Goal: Task Accomplishment & Management: Manage account settings

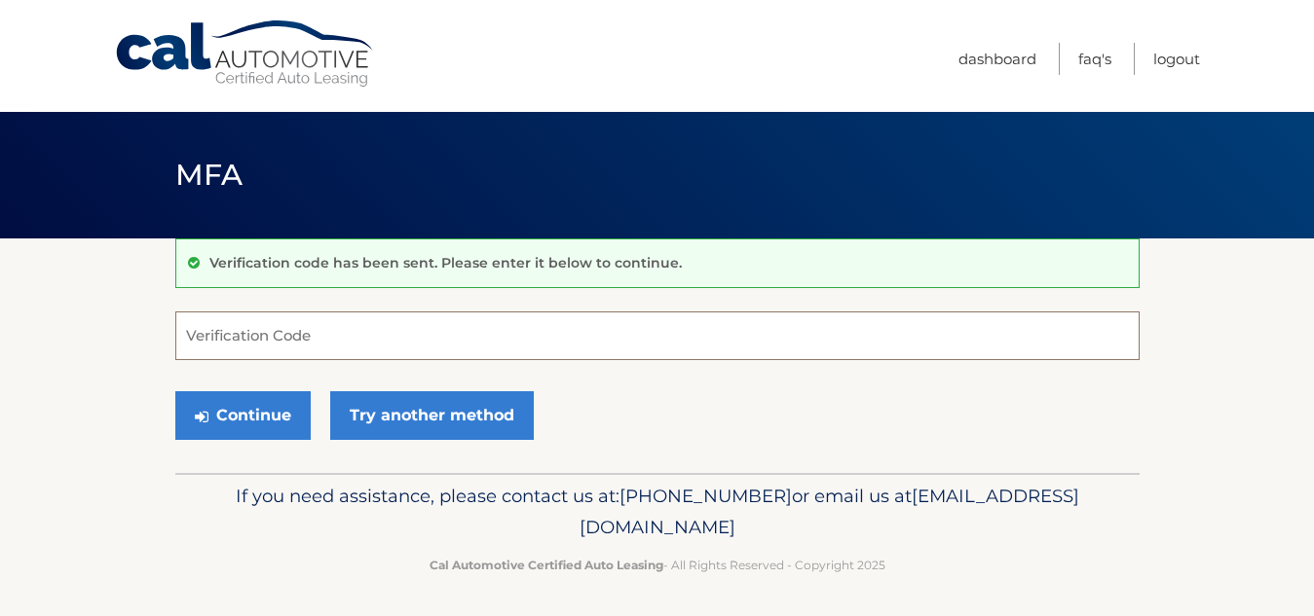
click at [275, 338] on input "Verification Code" at bounding box center [657, 336] width 964 height 49
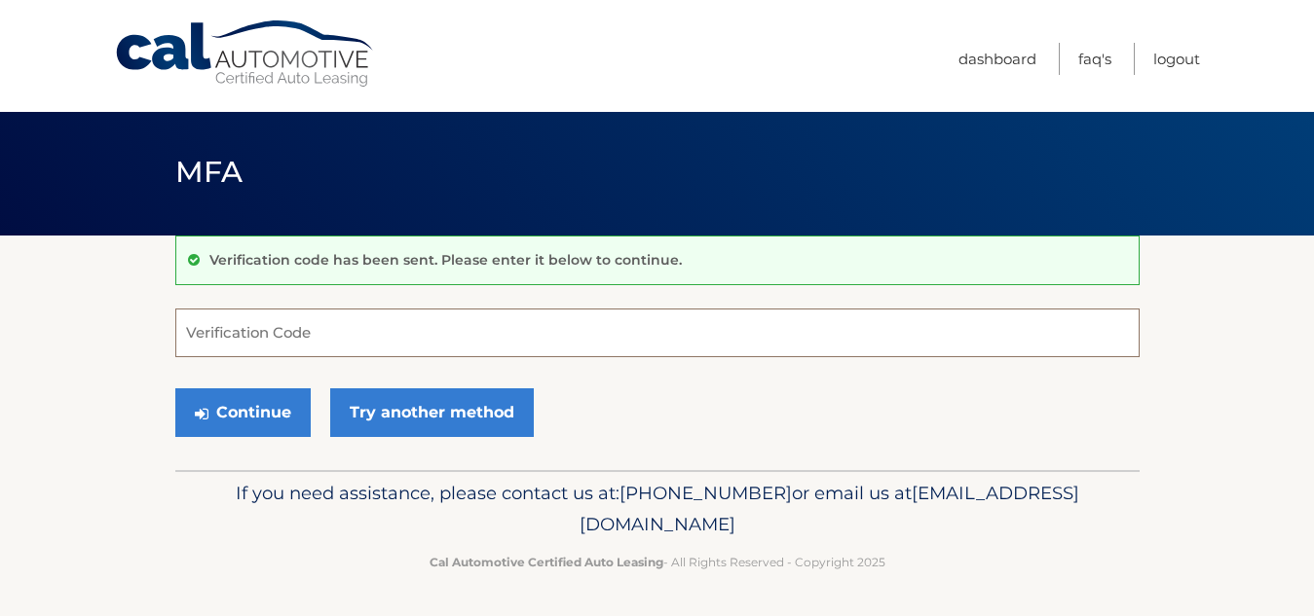
scroll to position [4, 0]
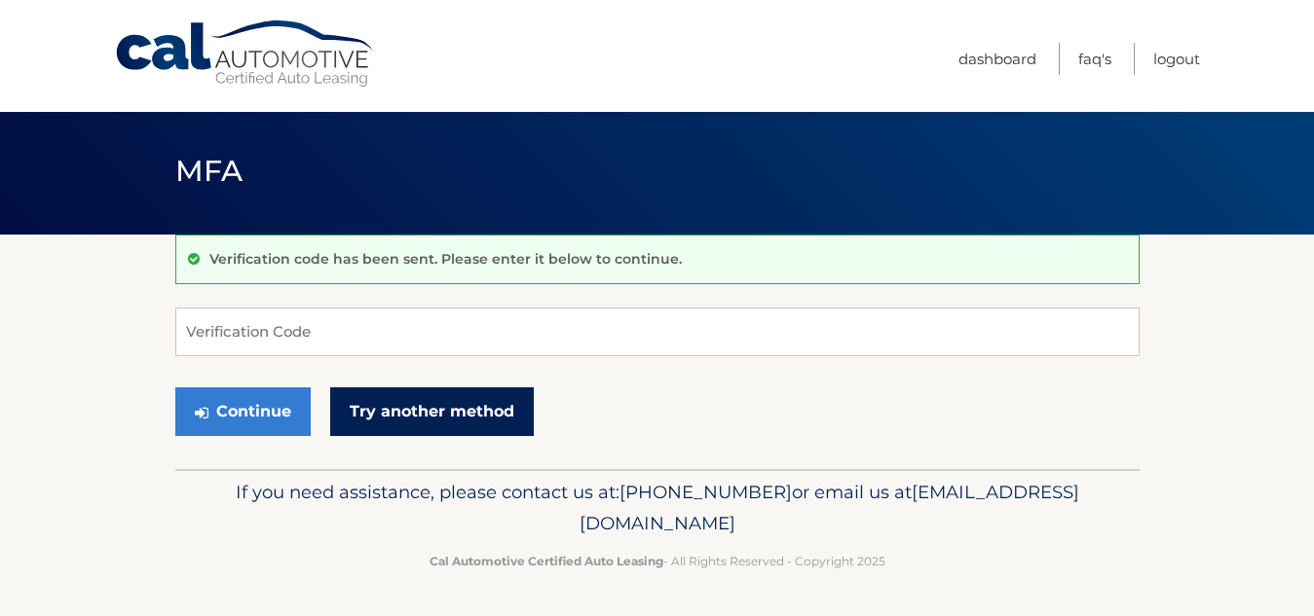
click at [407, 417] on link "Try another method" at bounding box center [432, 412] width 204 height 49
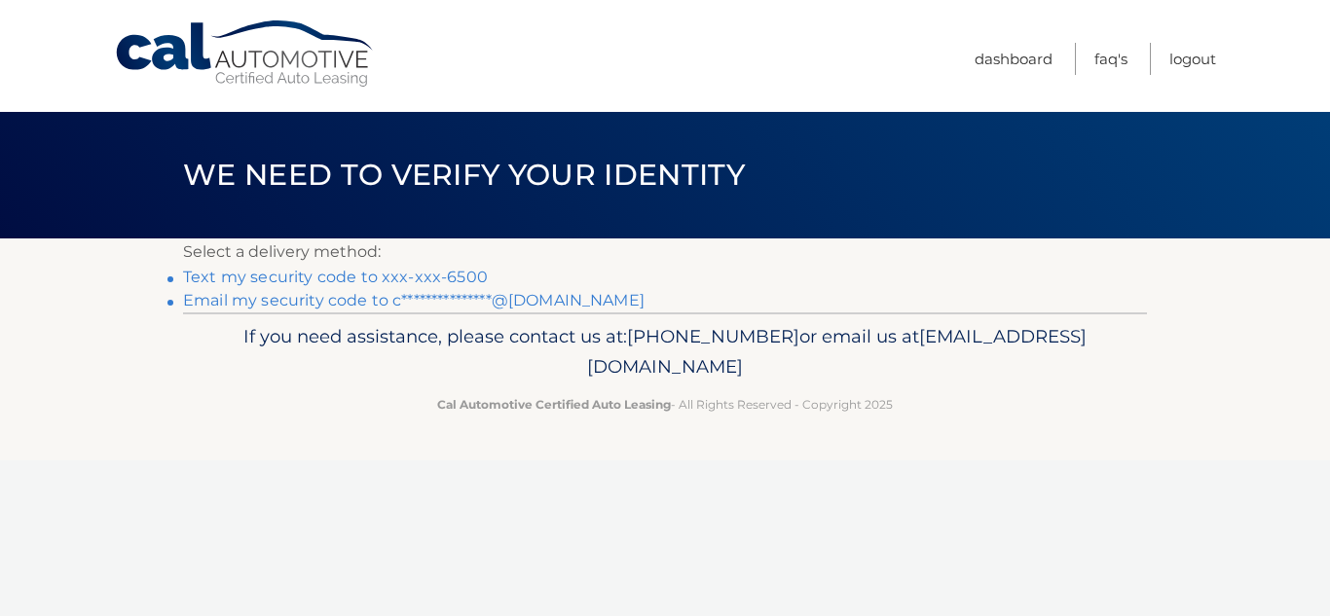
click at [285, 279] on link "Text my security code to xxx-xxx-6500" at bounding box center [335, 277] width 305 height 19
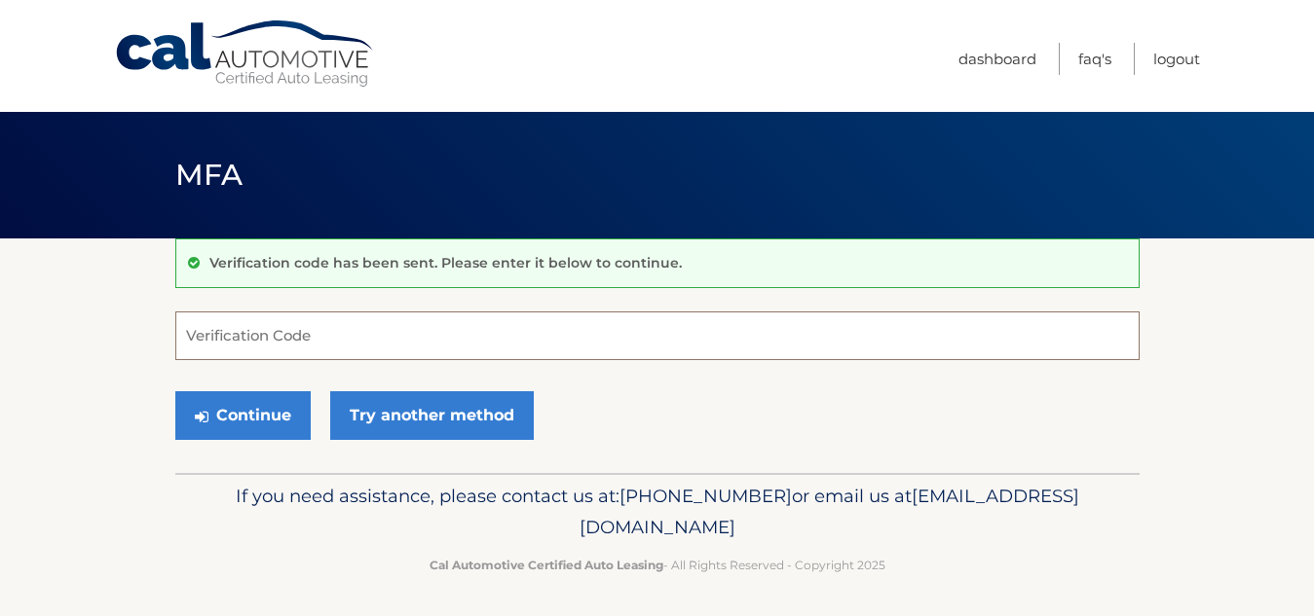
click at [288, 339] on input "Verification Code" at bounding box center [657, 336] width 964 height 49
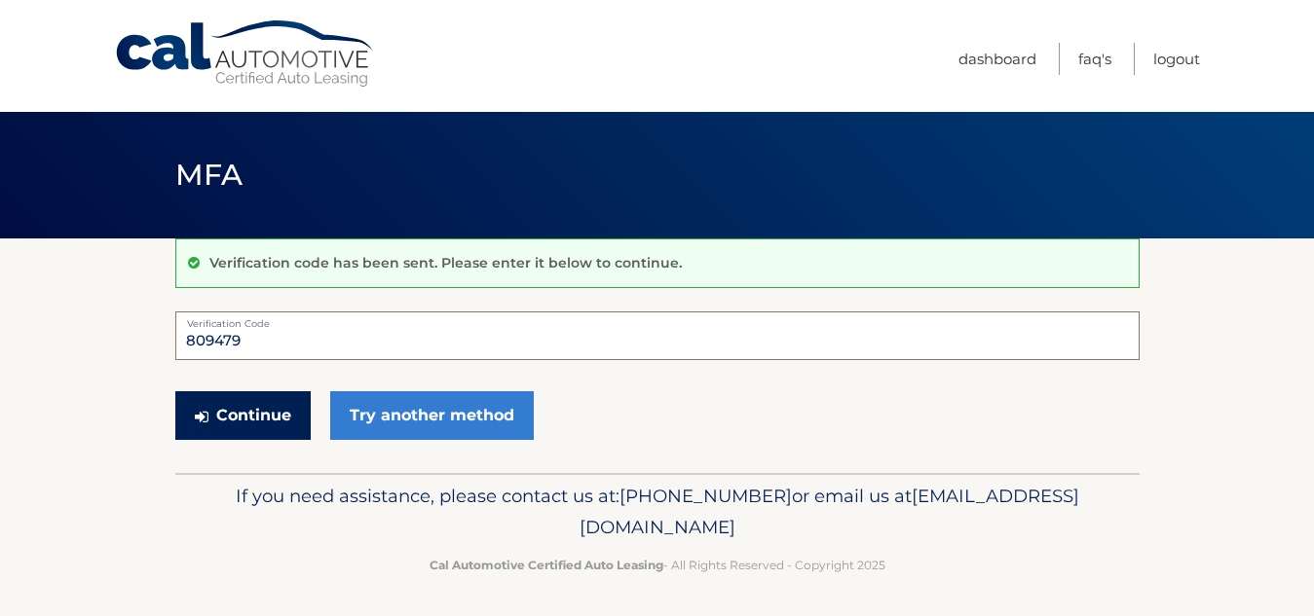
type input "809479"
click at [256, 419] on button "Continue" at bounding box center [242, 415] width 135 height 49
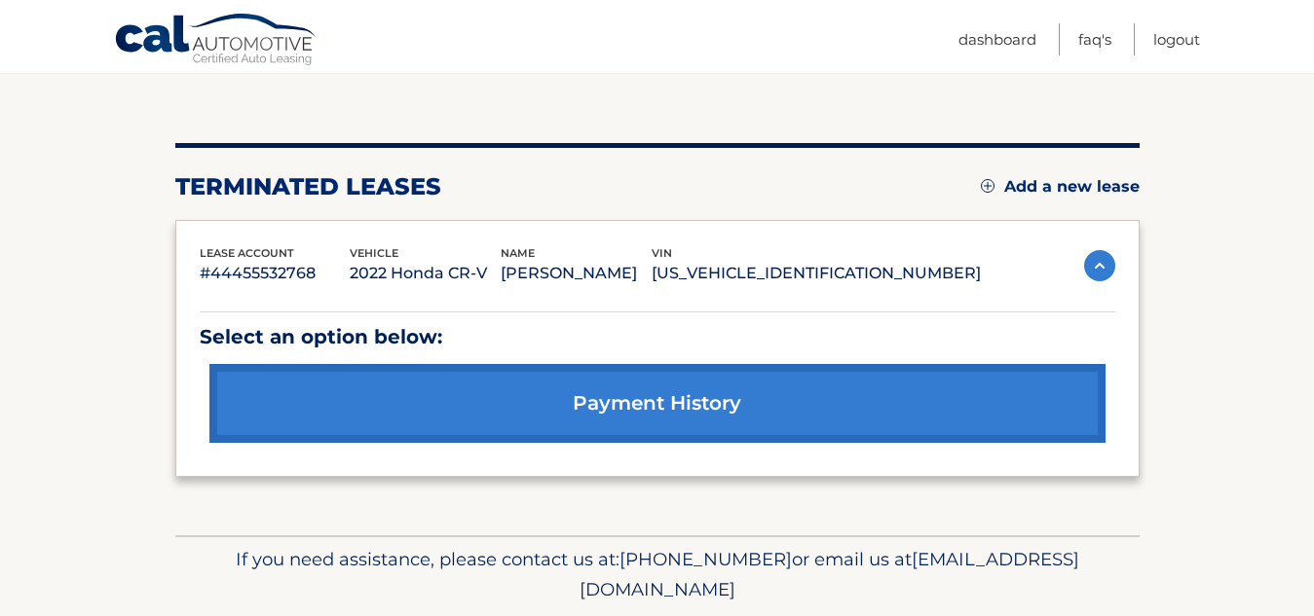
scroll to position [195, 0]
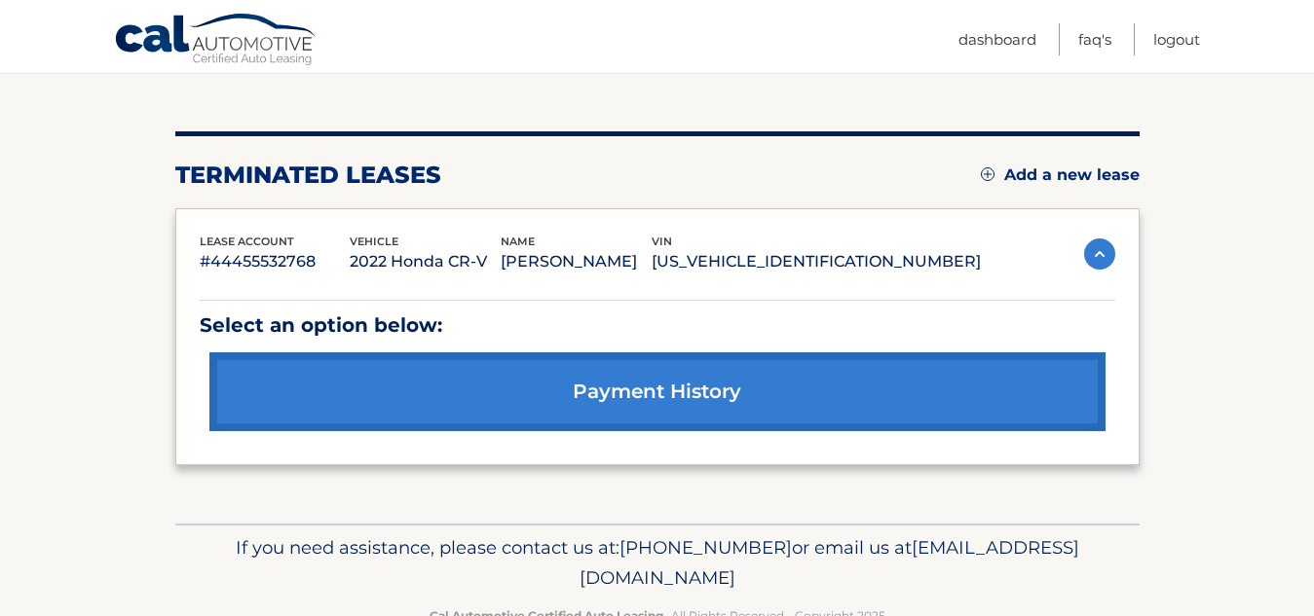
click at [1051, 176] on link "Add a new lease" at bounding box center [1060, 175] width 159 height 19
click at [1098, 251] on img at bounding box center [1099, 254] width 31 height 31
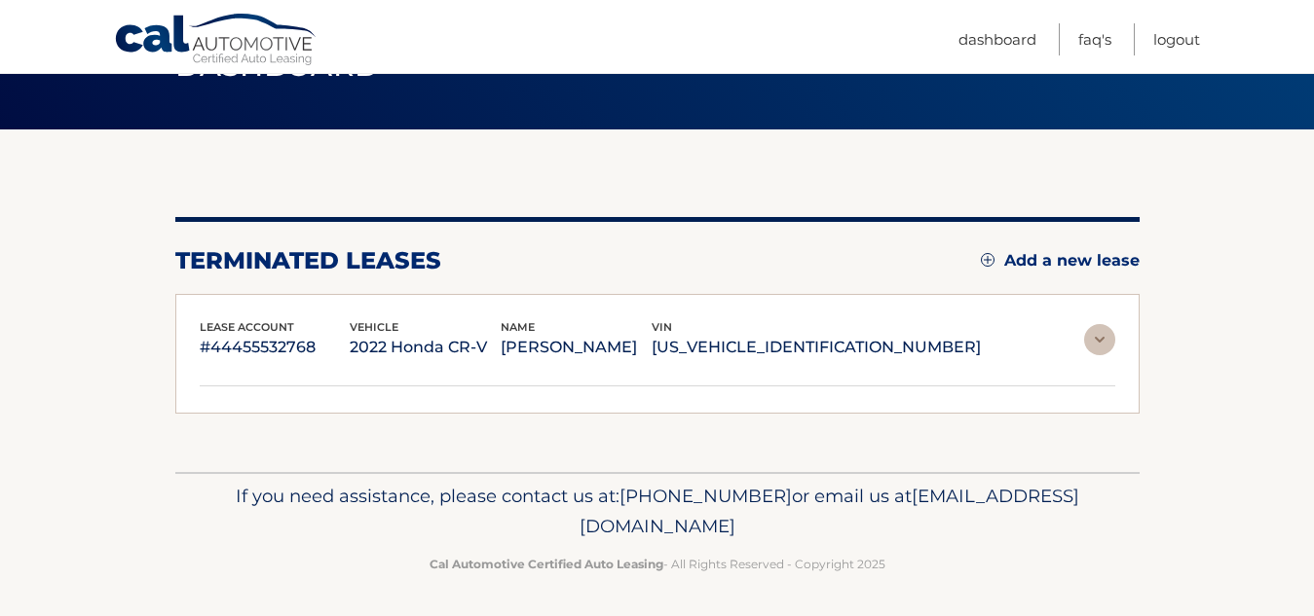
scroll to position [85, 0]
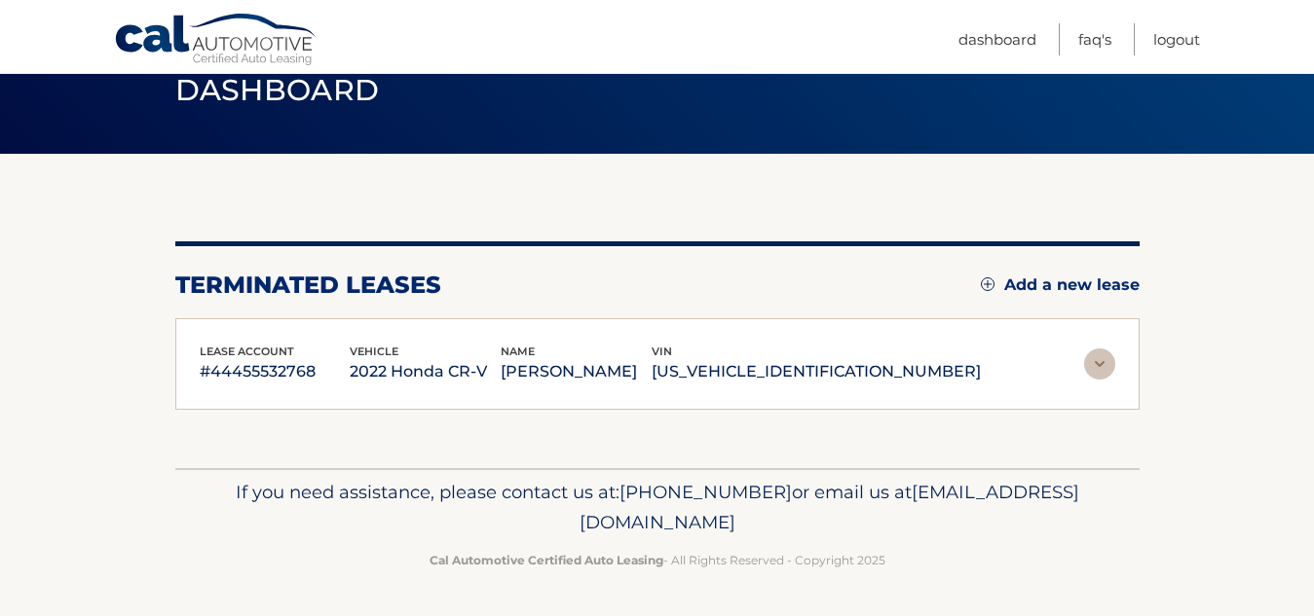
click at [1088, 357] on img at bounding box center [1099, 364] width 31 height 31
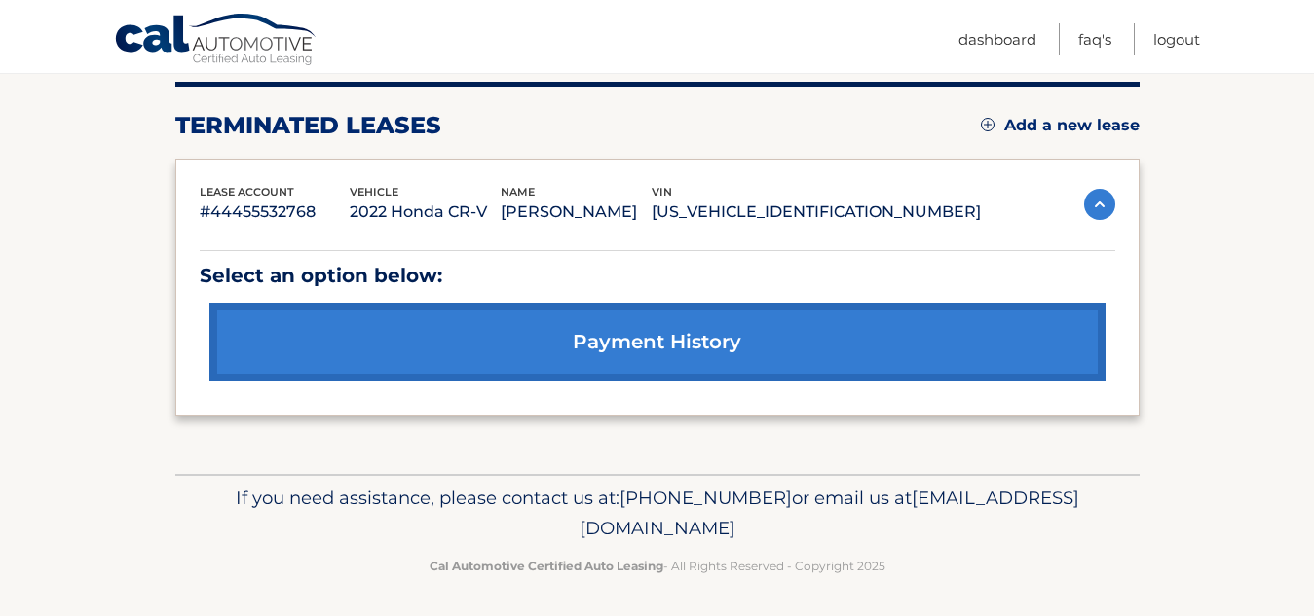
scroll to position [250, 0]
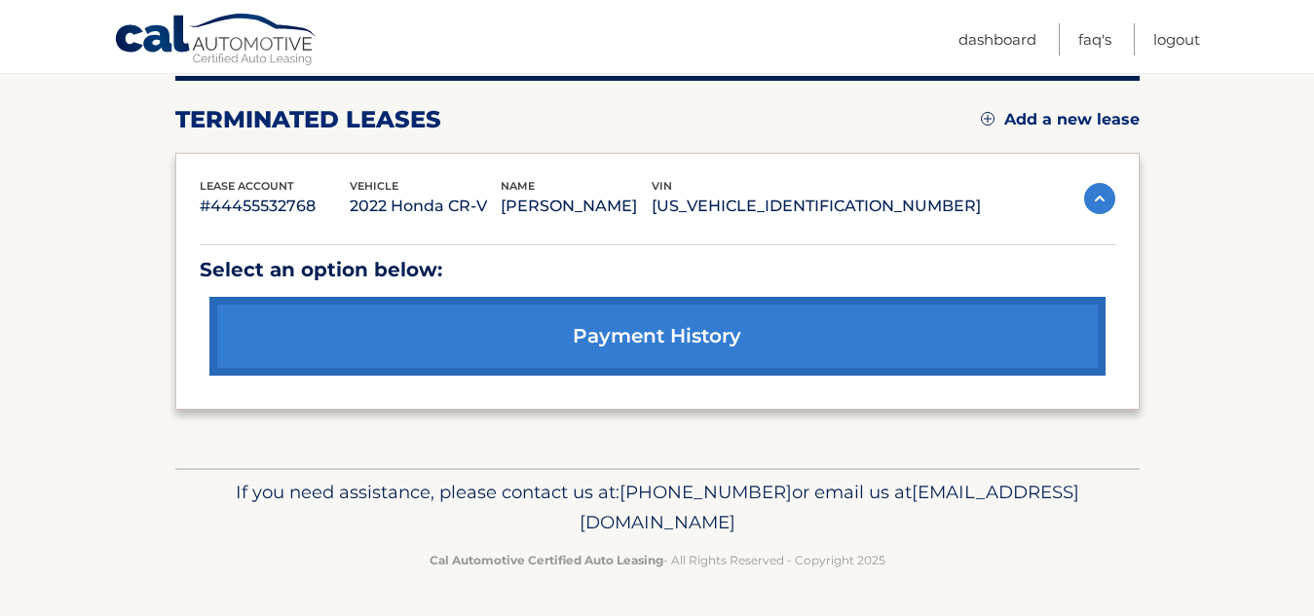
click at [596, 322] on link "payment history" at bounding box center [657, 336] width 896 height 79
click at [597, 331] on link "payment history" at bounding box center [657, 336] width 896 height 79
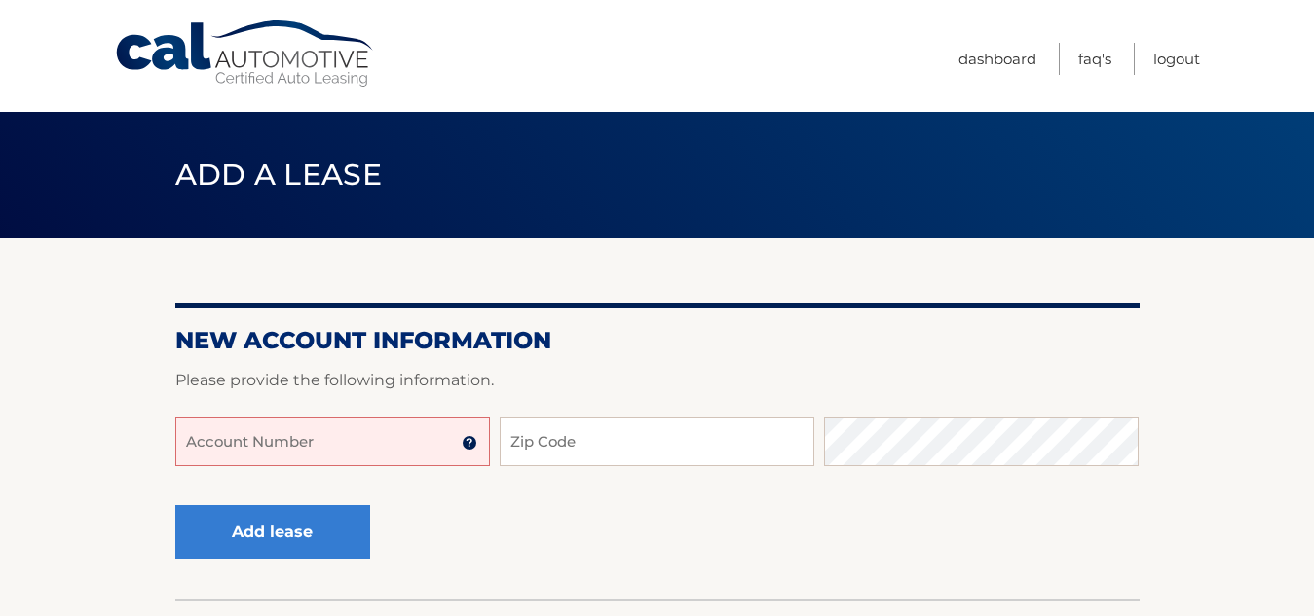
click at [272, 433] on input "Account Number" at bounding box center [332, 442] width 315 height 49
click at [276, 443] on input "Account Number" at bounding box center [332, 442] width 315 height 49
click at [284, 441] on input "Account Number" at bounding box center [332, 442] width 315 height 49
type input "4444"
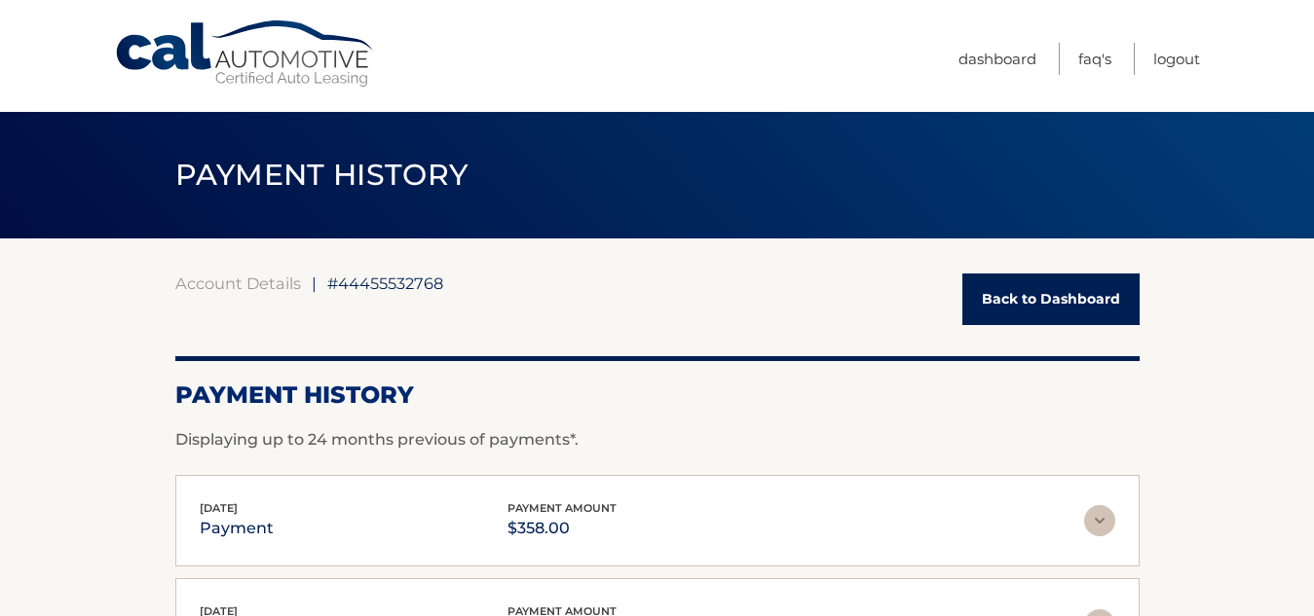
click at [1023, 296] on link "Back to Dashboard" at bounding box center [1050, 300] width 177 height 52
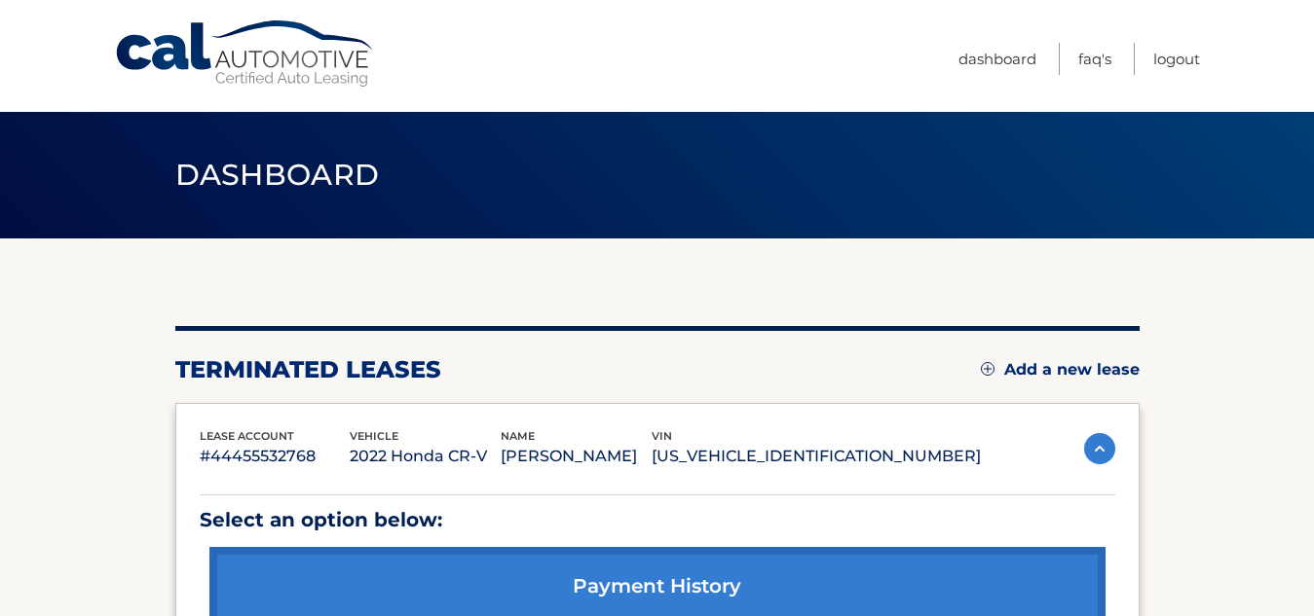
click at [1101, 362] on link "Add a new lease" at bounding box center [1060, 369] width 159 height 19
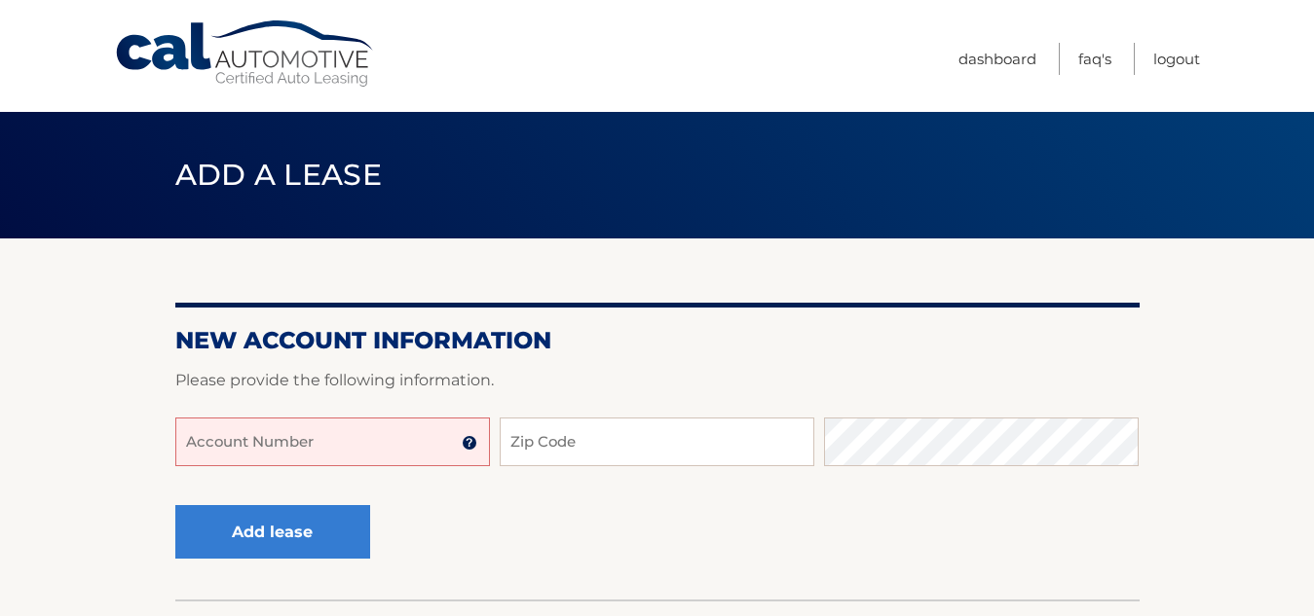
click at [441, 447] on input "Account Number" at bounding box center [332, 442] width 315 height 49
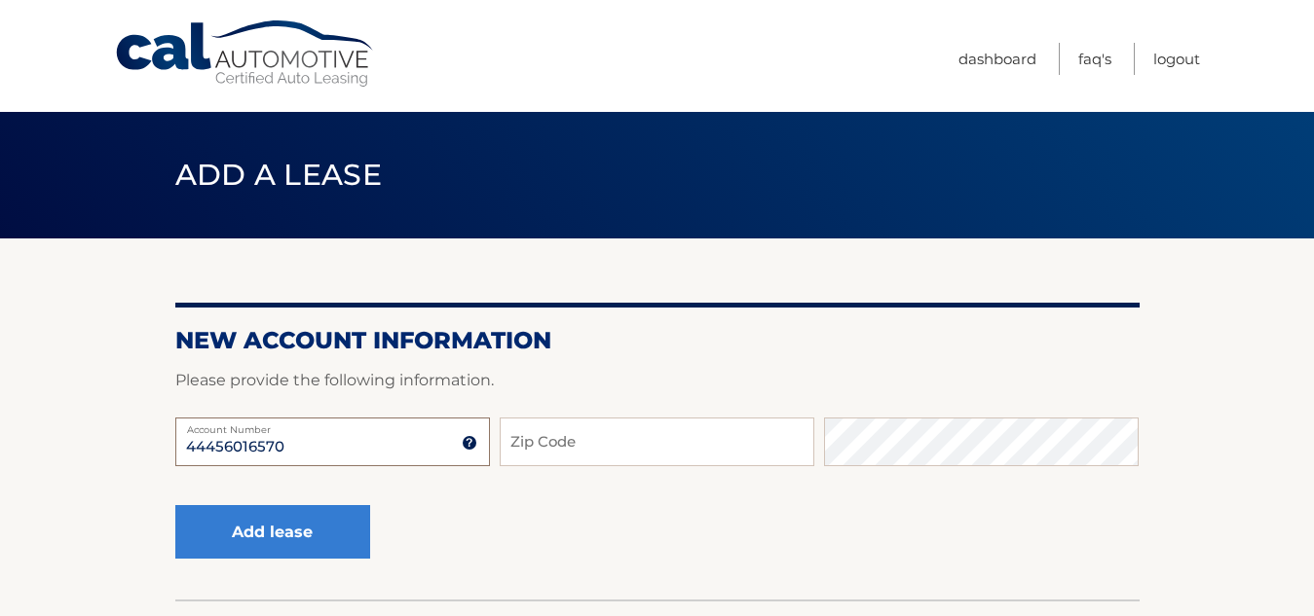
type input "44456016570"
click at [586, 448] on input "Zip Code" at bounding box center [657, 442] width 315 height 49
type input "11732"
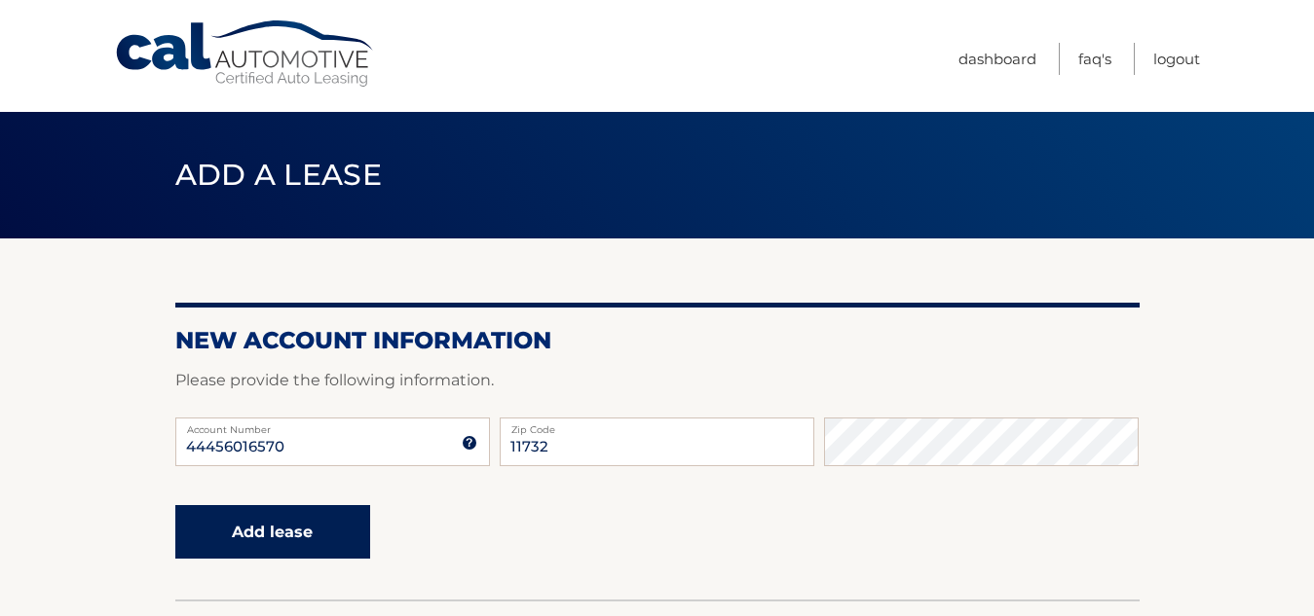
click at [294, 526] on button "Add lease" at bounding box center [272, 532] width 195 height 54
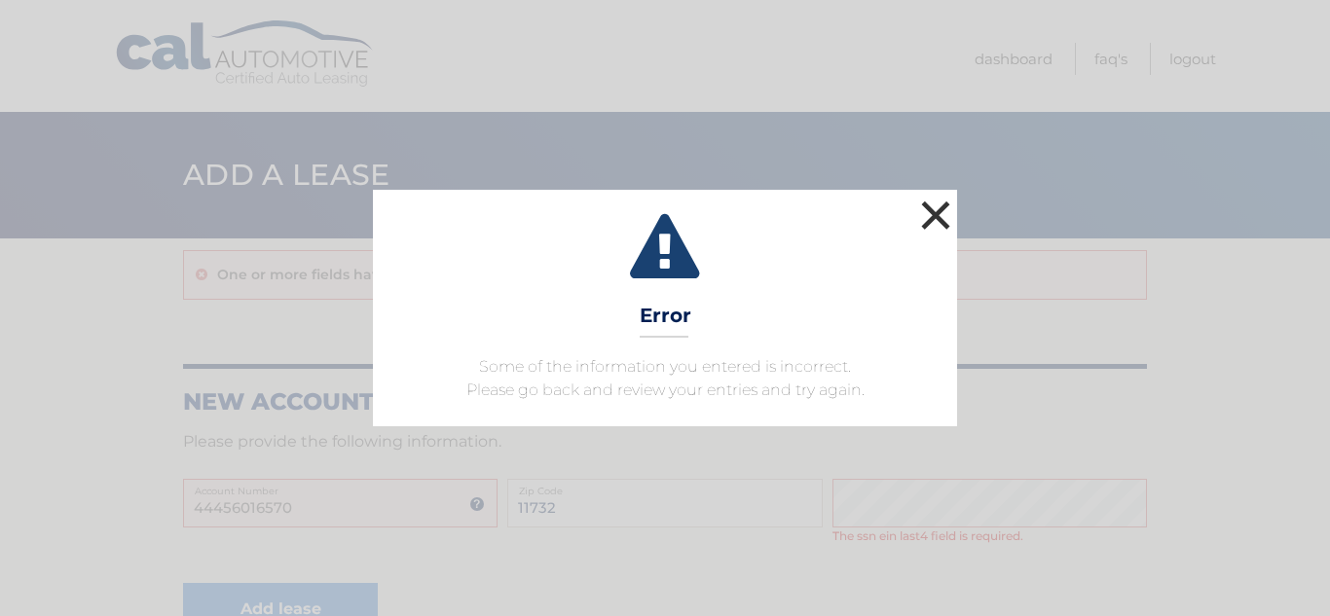
click at [944, 205] on button "×" at bounding box center [935, 215] width 39 height 39
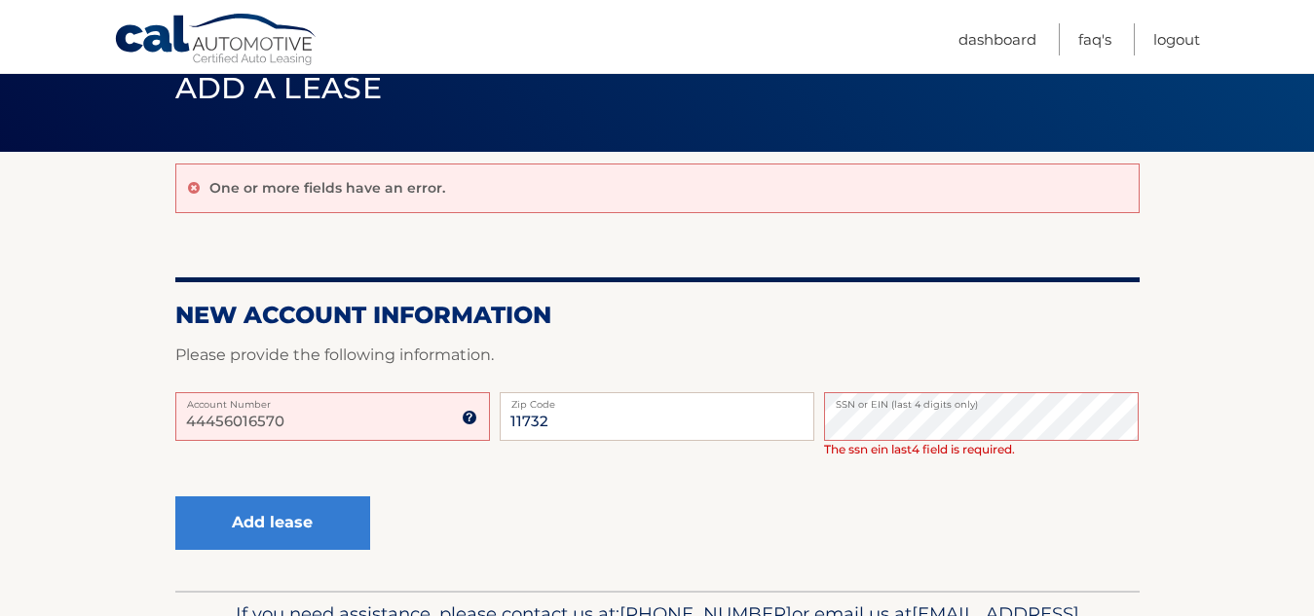
scroll to position [97, 0]
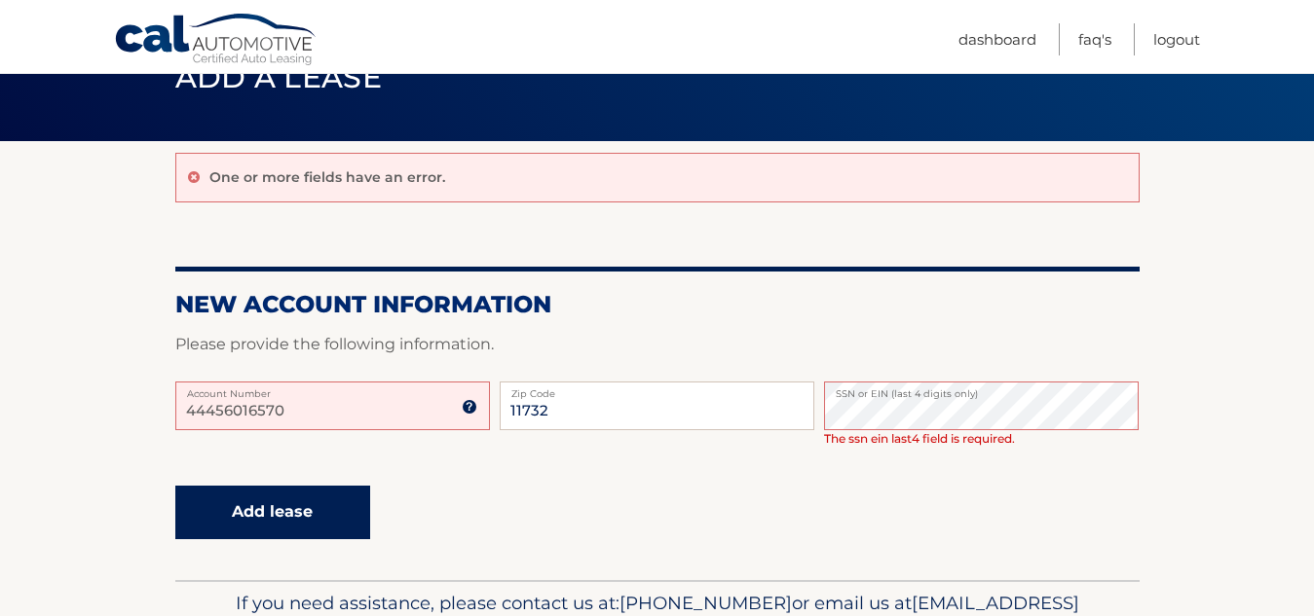
click at [254, 513] on button "Add lease" at bounding box center [272, 513] width 195 height 54
click at [264, 503] on button "Add lease" at bounding box center [272, 513] width 195 height 54
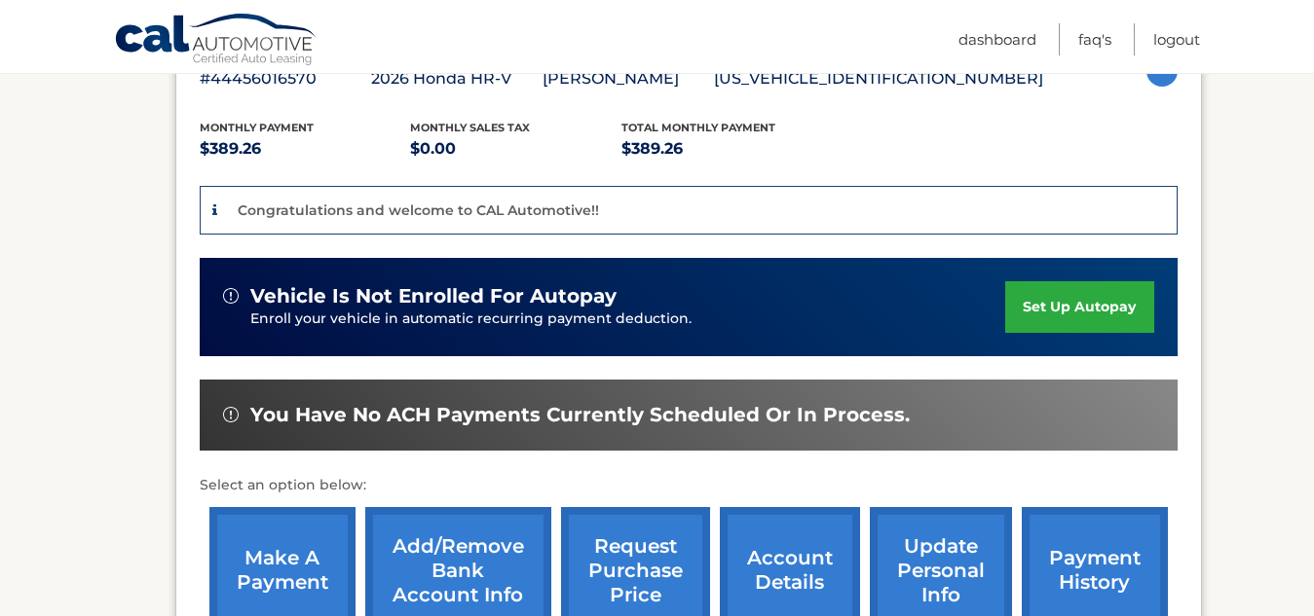
scroll to position [390, 0]
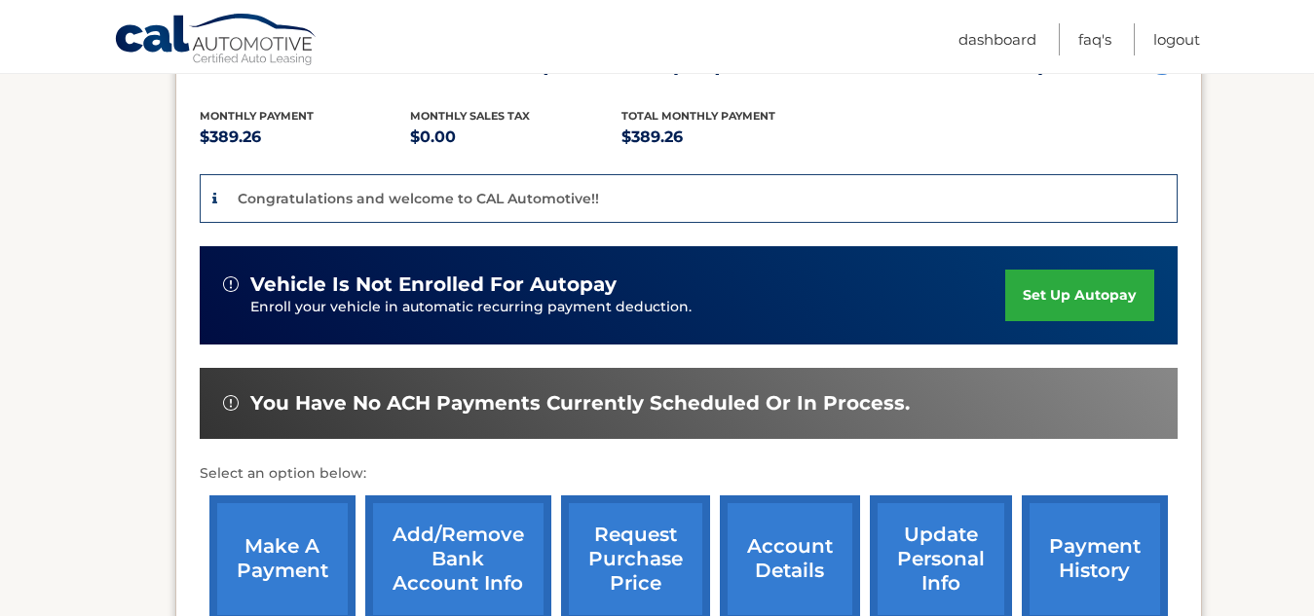
click at [1081, 294] on link "set up autopay" at bounding box center [1079, 296] width 148 height 52
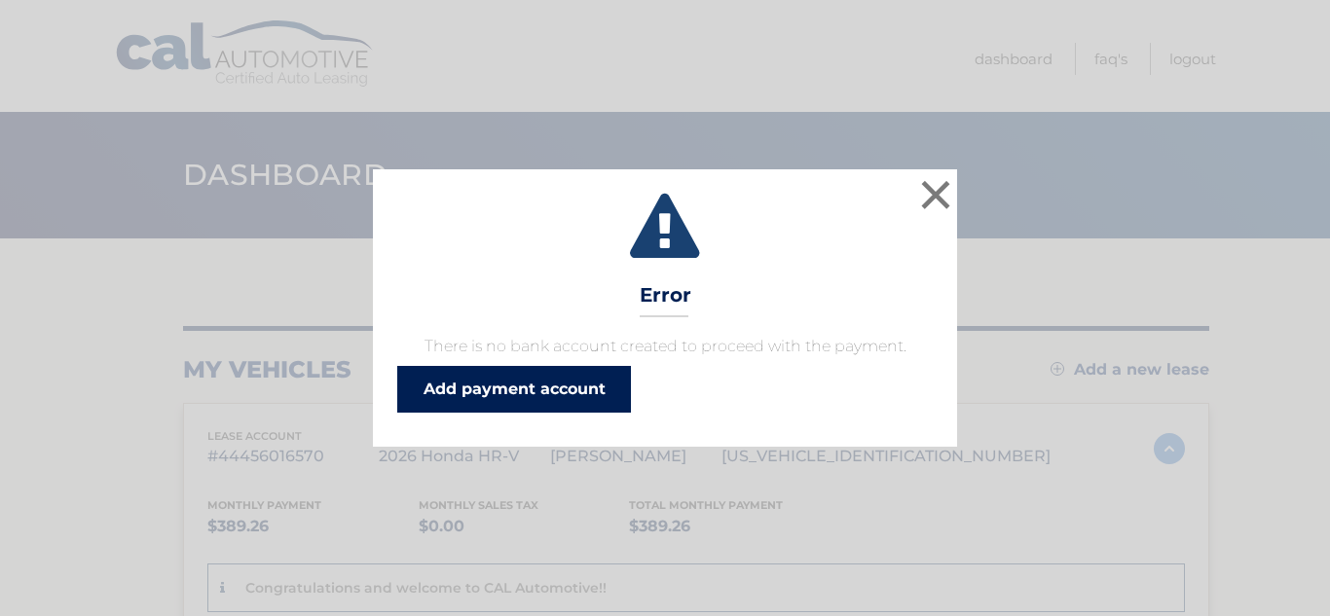
click at [508, 383] on link "Add payment account" at bounding box center [514, 389] width 234 height 47
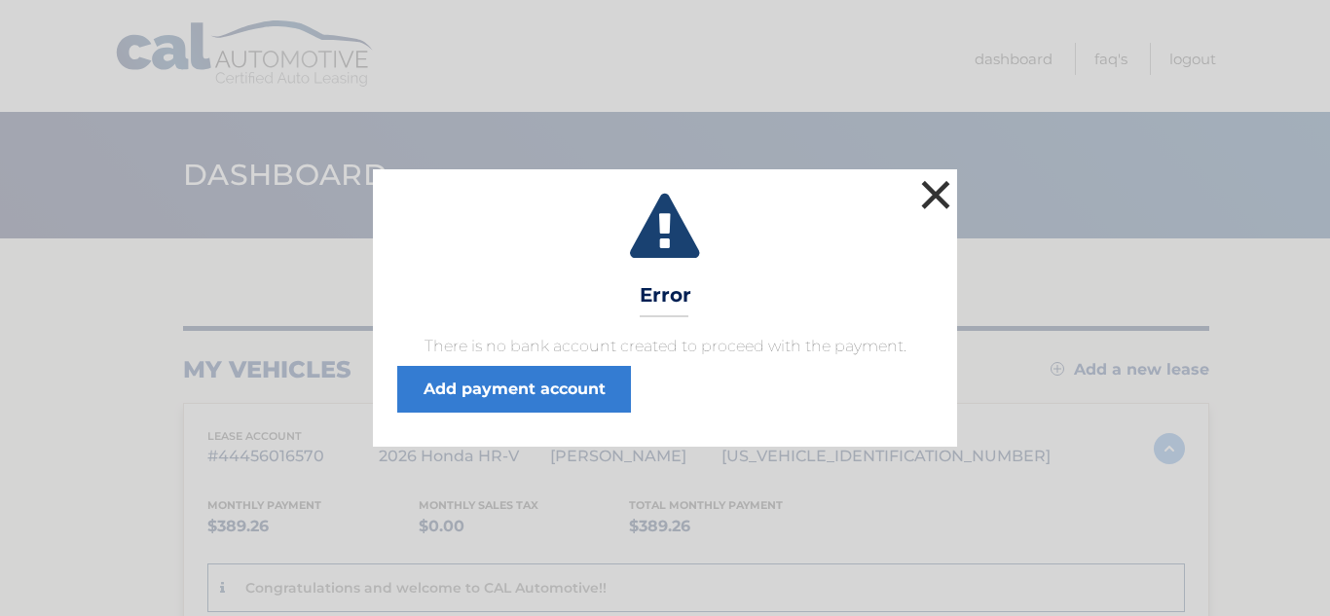
click at [941, 198] on button "×" at bounding box center [935, 194] width 39 height 39
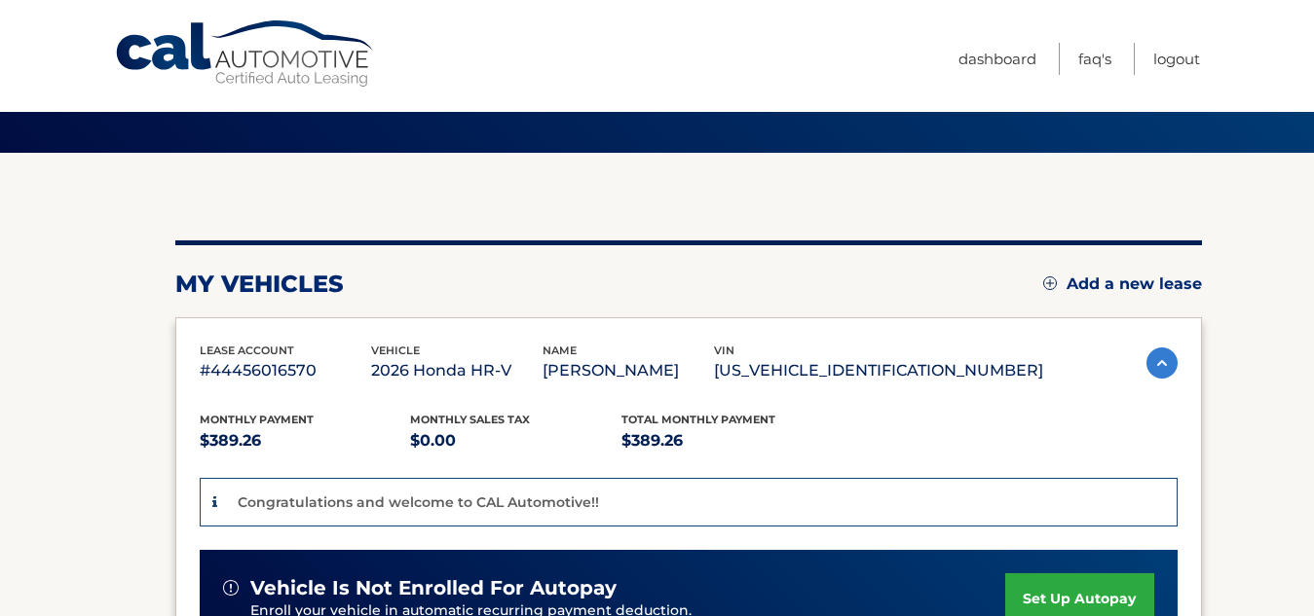
scroll to position [97, 0]
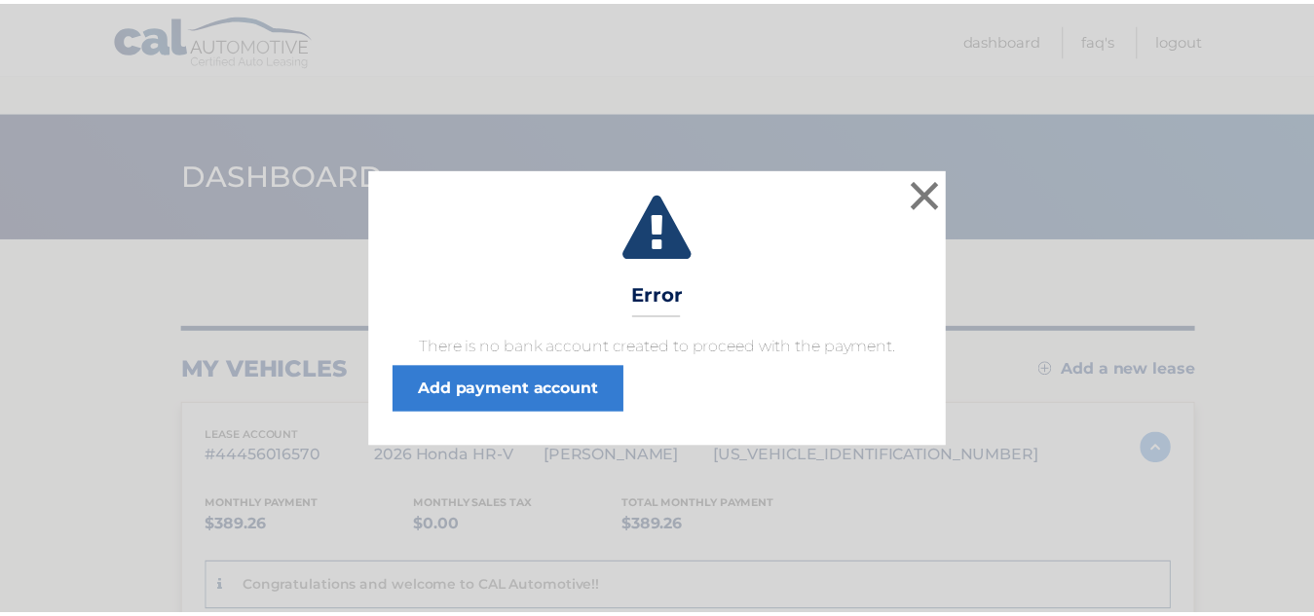
scroll to position [390, 0]
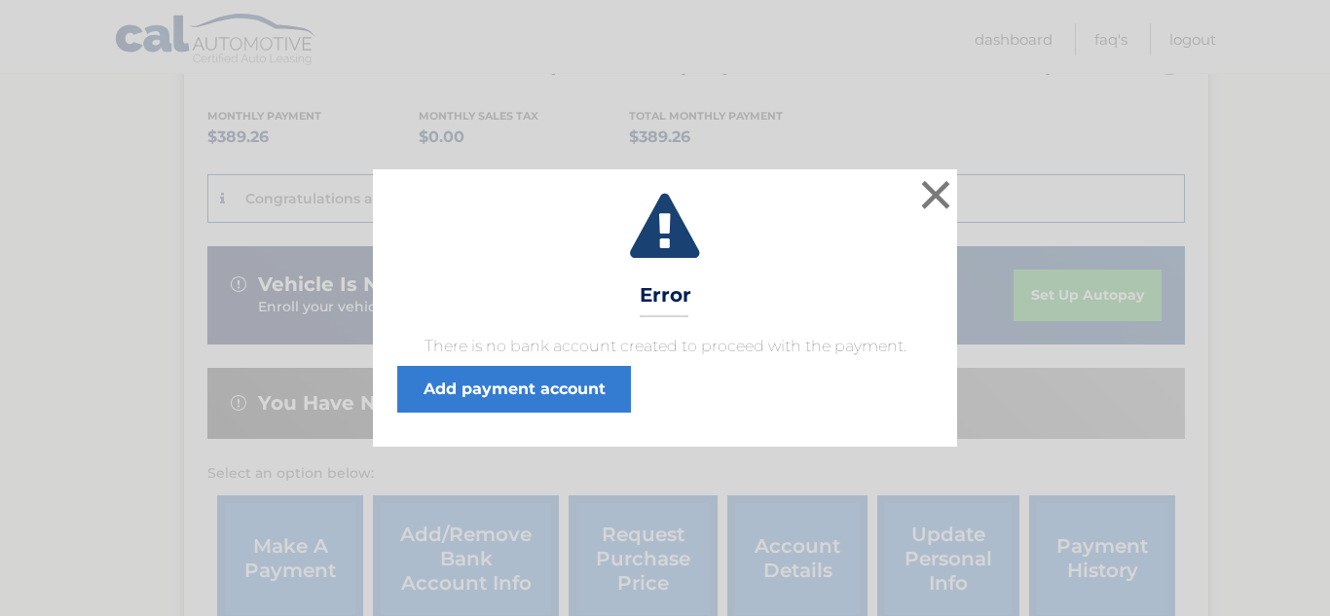
drag, startPoint x: 171, startPoint y: 194, endPoint x: 521, endPoint y: 246, distance: 353.5
click at [397, 233] on div "× Error There is no bank account created to proceed with the payment. Add payme…" at bounding box center [665, 308] width 1330 height 616
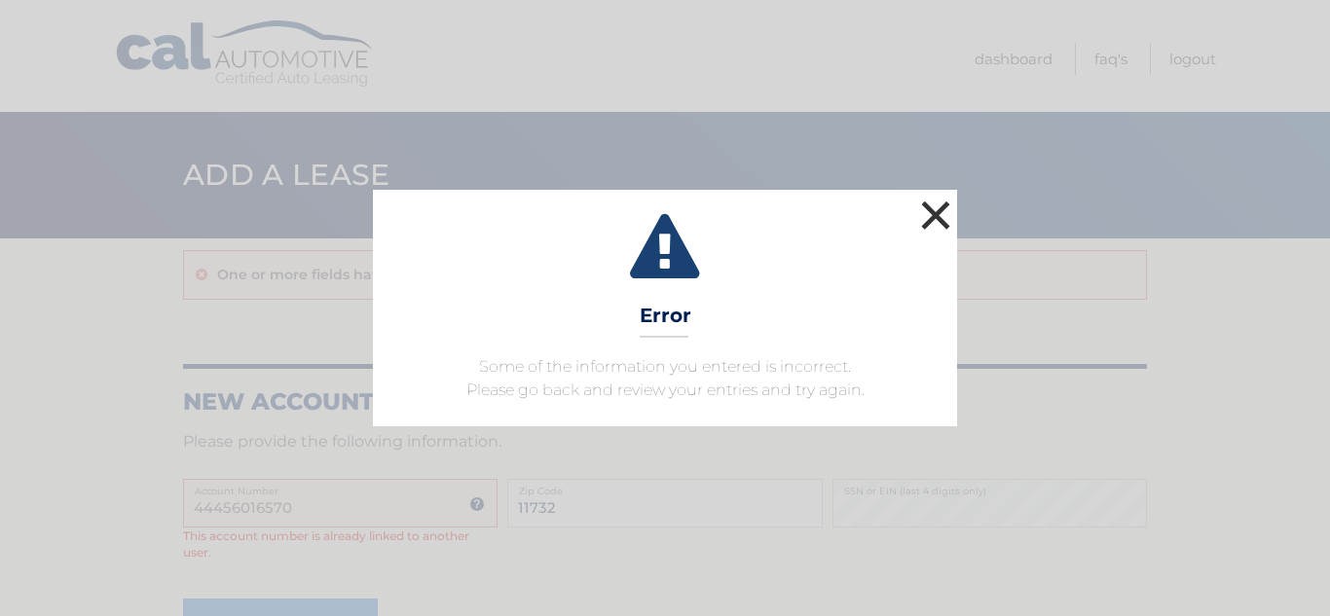
click at [948, 219] on button "×" at bounding box center [935, 215] width 39 height 39
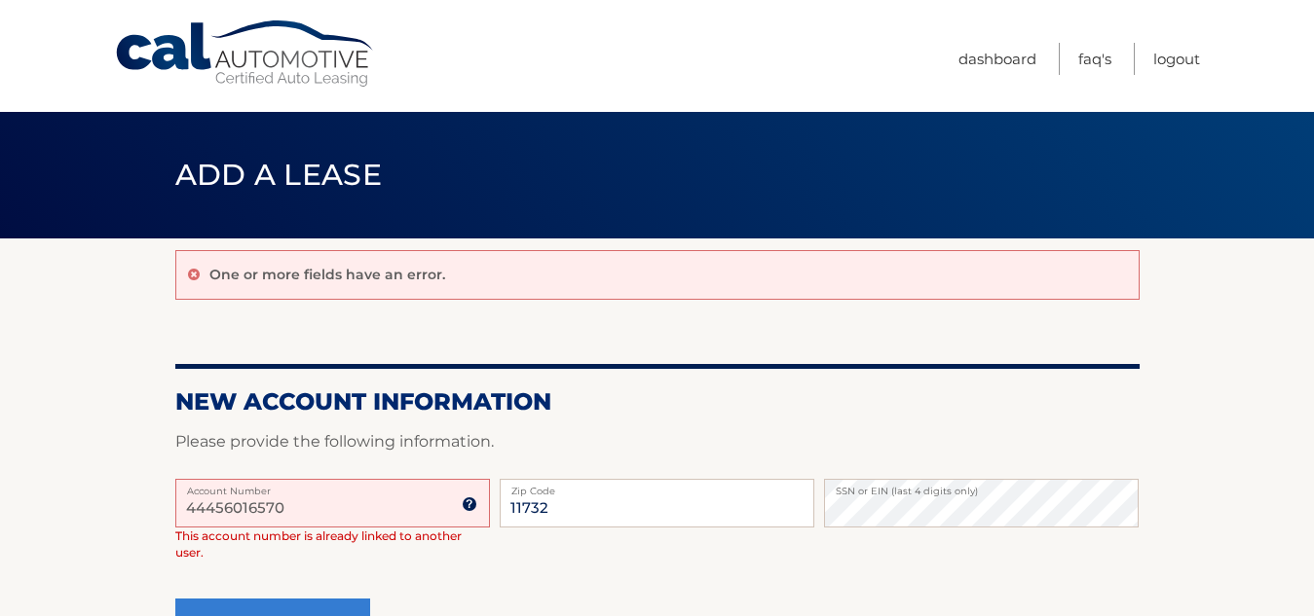
drag, startPoint x: 318, startPoint y: 504, endPoint x: 118, endPoint y: 483, distance: 201.7
click at [118, 483] on section "One or more fields have an error. New Account Information Please provide the fo…" at bounding box center [657, 466] width 1314 height 455
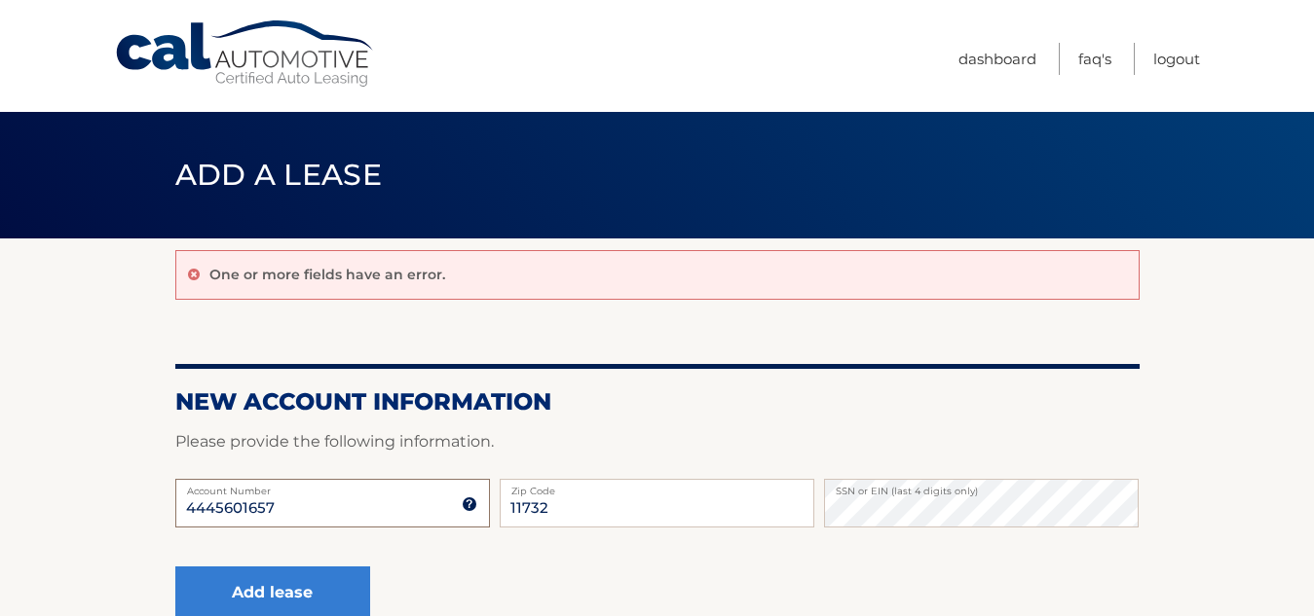
type input "44456016570"
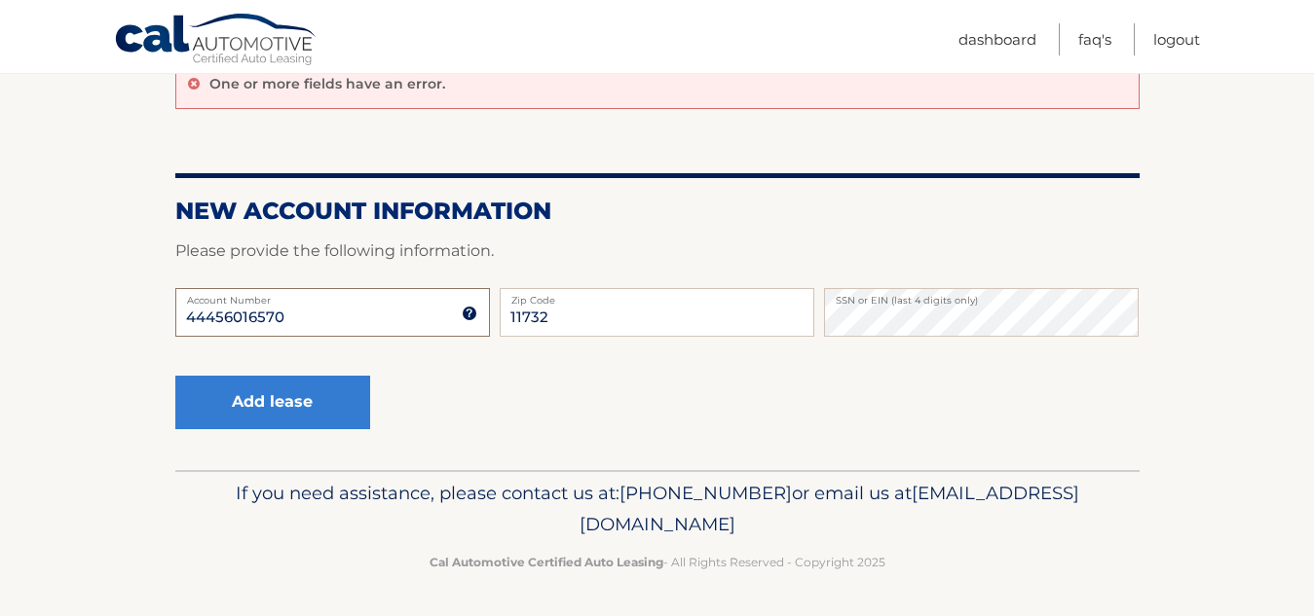
scroll to position [193, 0]
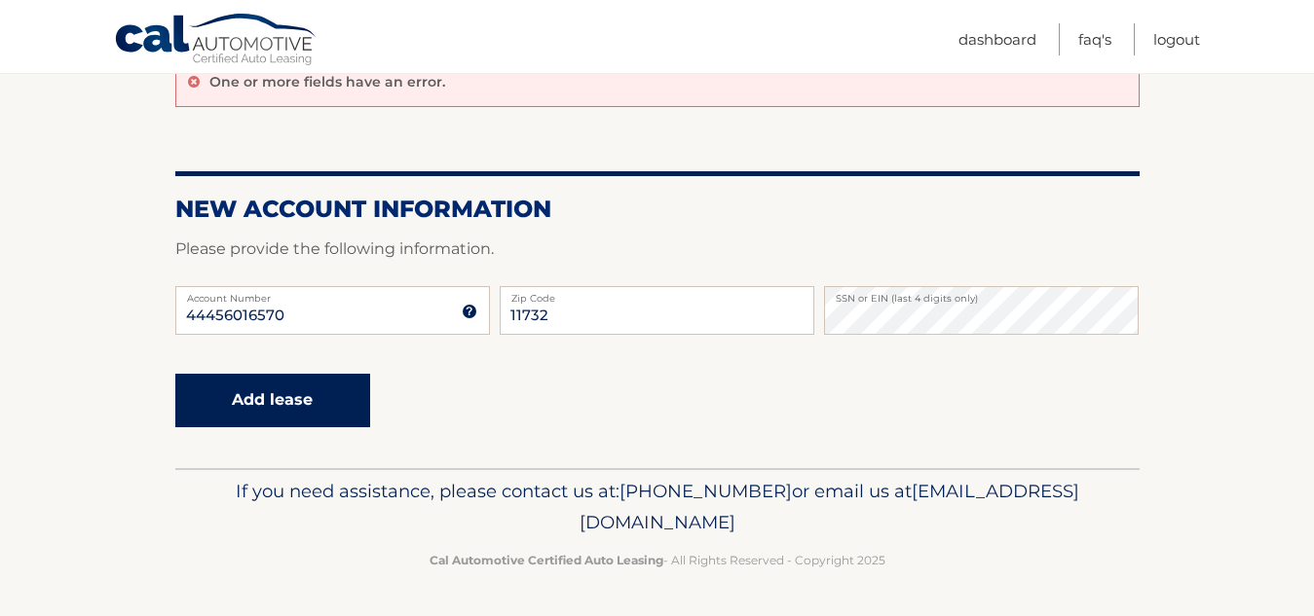
click at [275, 406] on button "Add lease" at bounding box center [272, 401] width 195 height 54
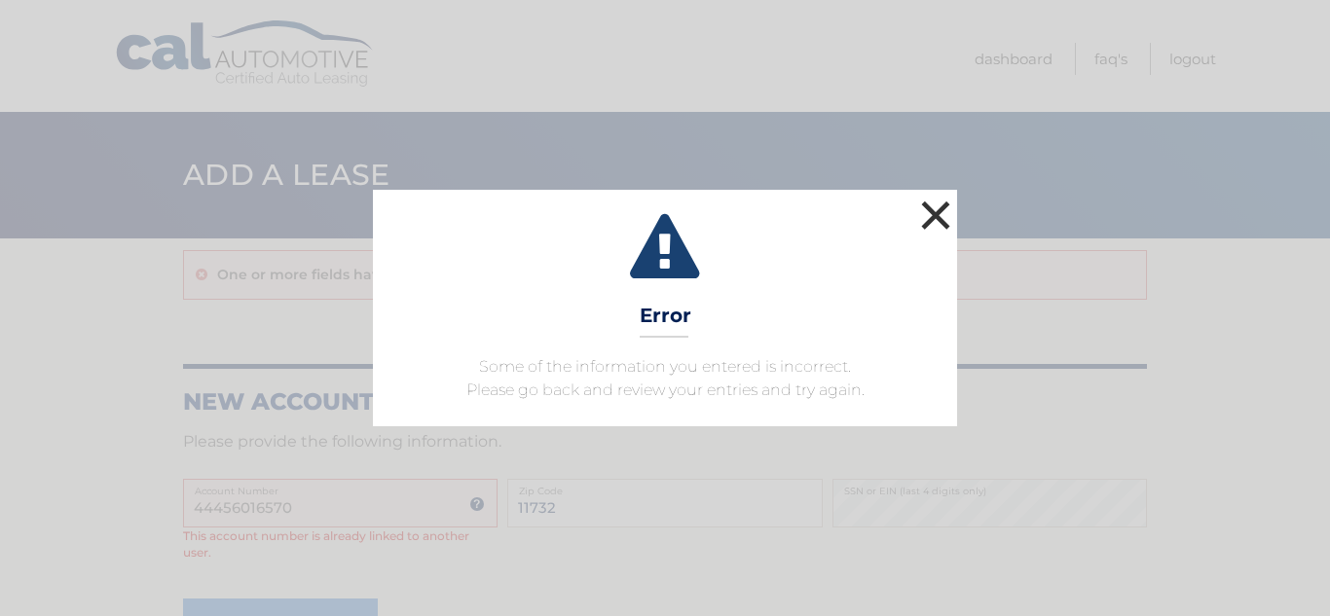
click at [921, 214] on button "×" at bounding box center [935, 215] width 39 height 39
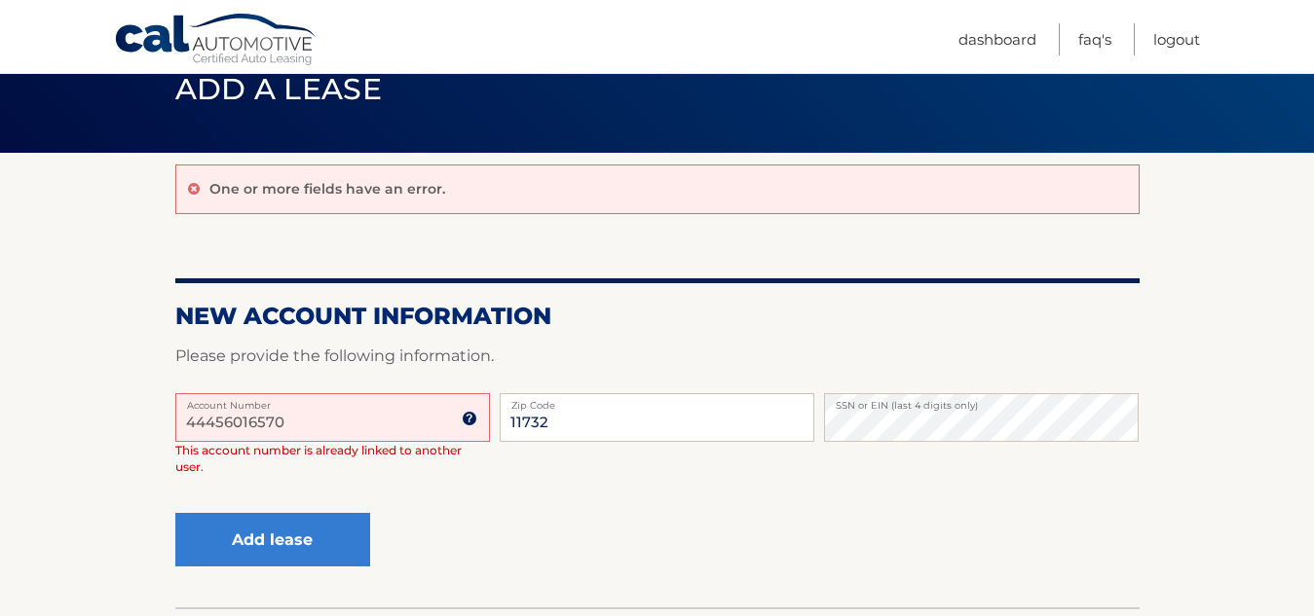
scroll to position [97, 0]
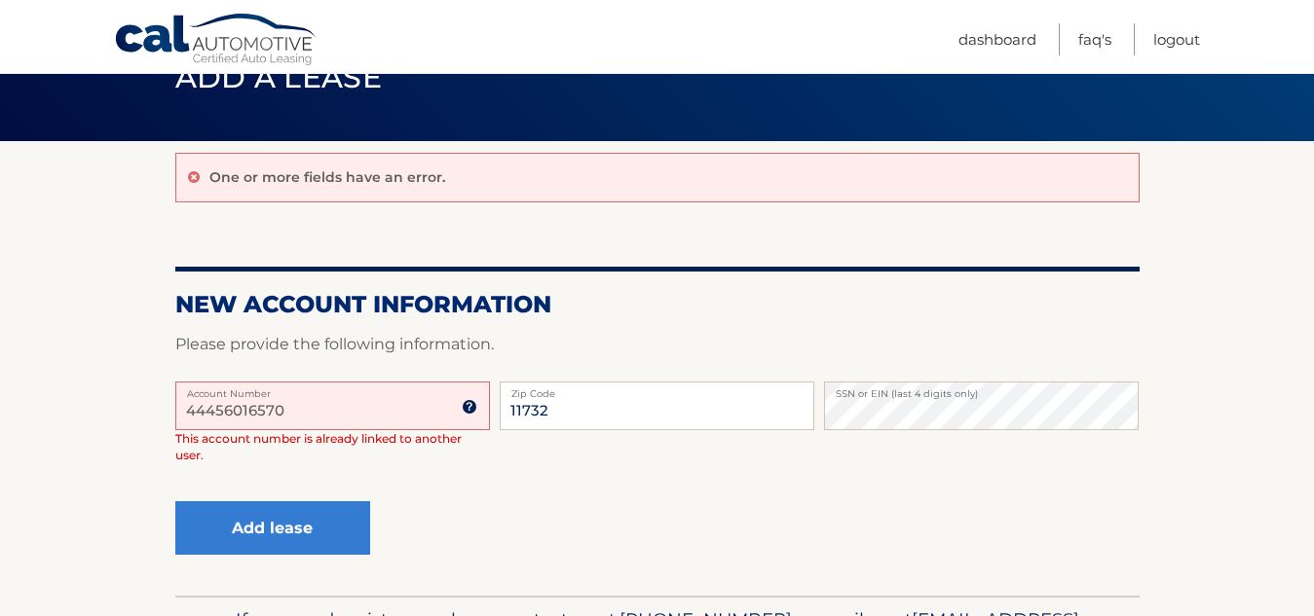
click at [470, 399] on img at bounding box center [470, 407] width 16 height 16
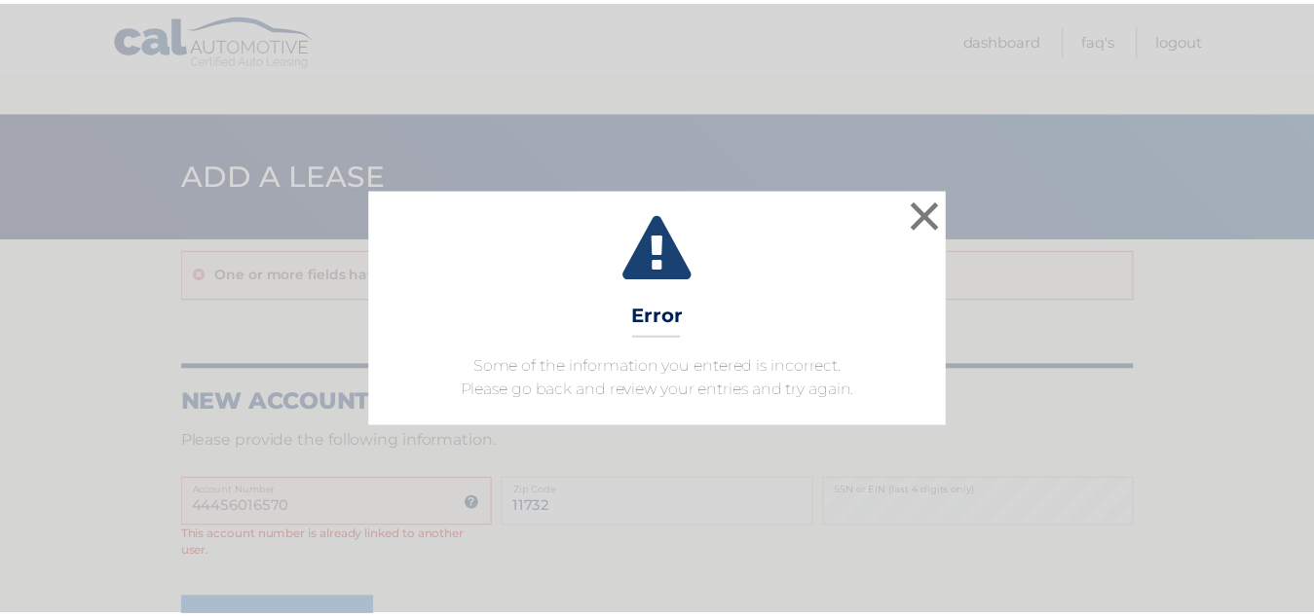
scroll to position [193, 0]
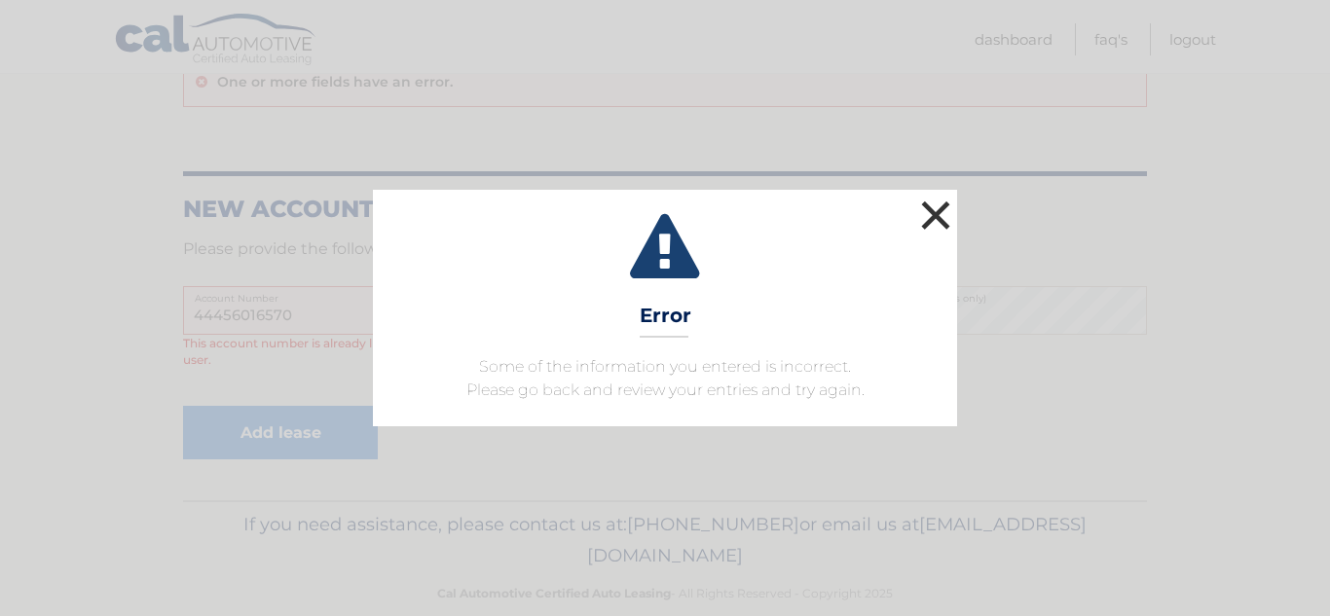
click at [943, 213] on button "×" at bounding box center [935, 215] width 39 height 39
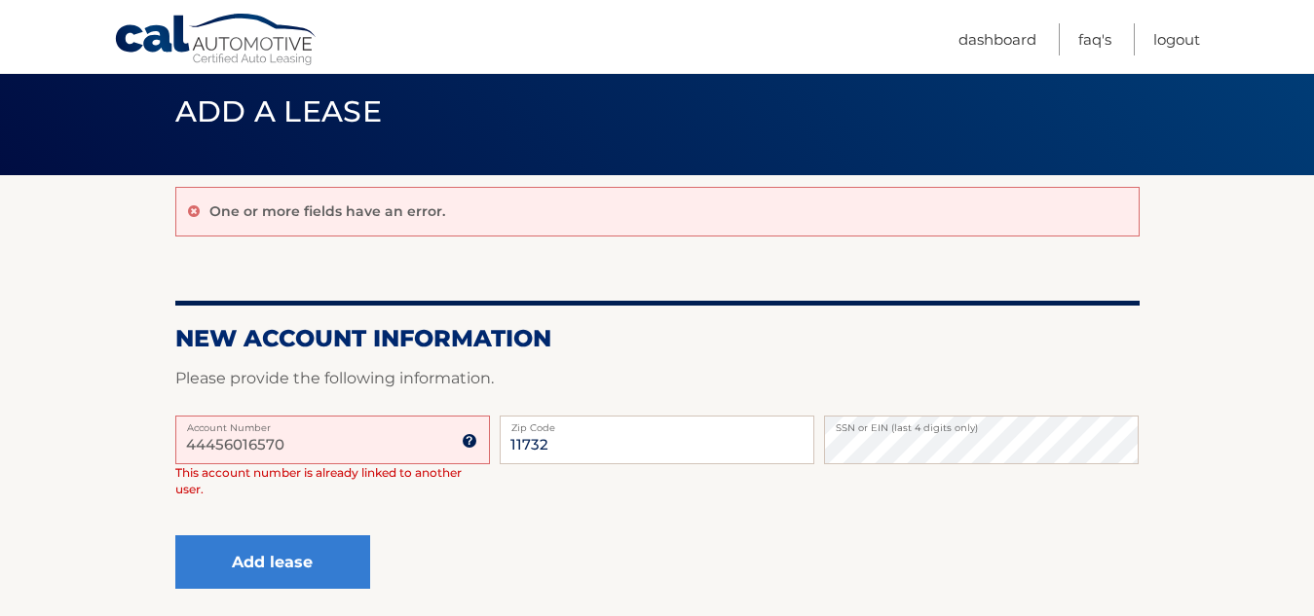
scroll to position [0, 0]
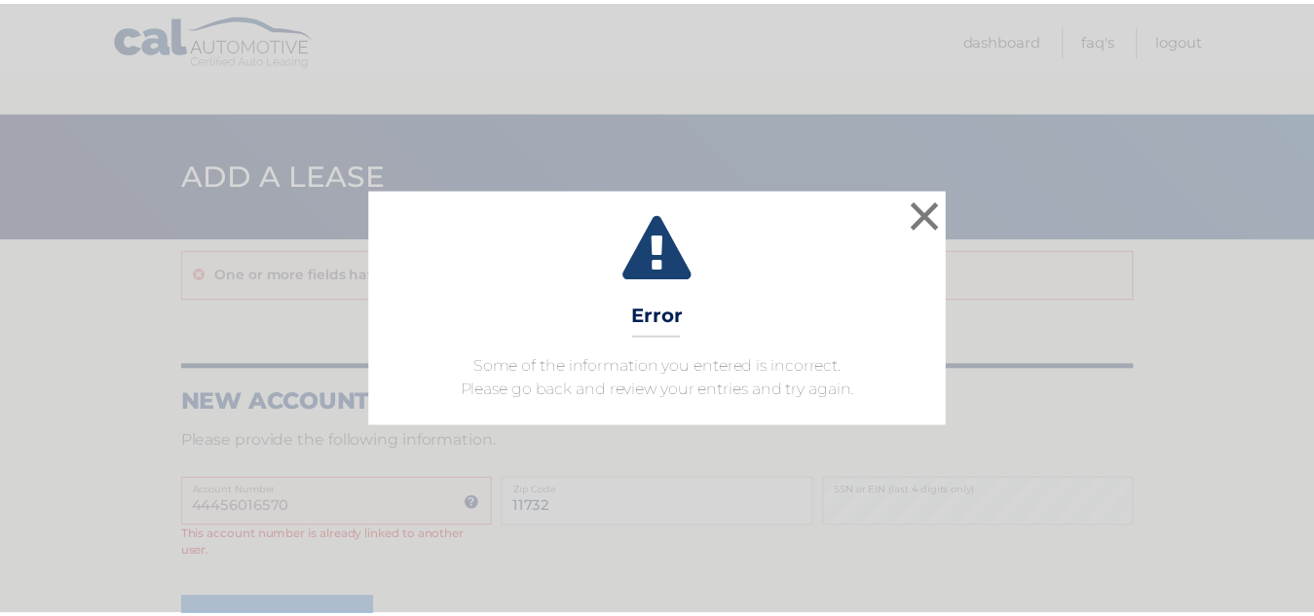
scroll to position [97, 0]
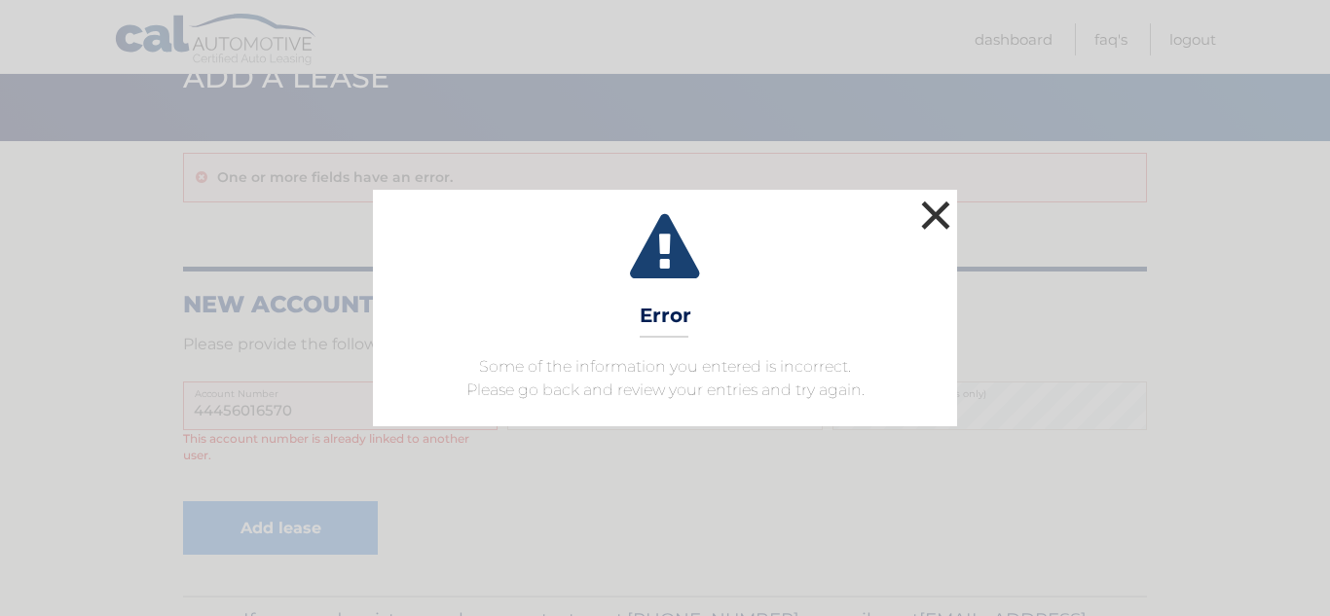
click at [938, 208] on button "×" at bounding box center [935, 215] width 39 height 39
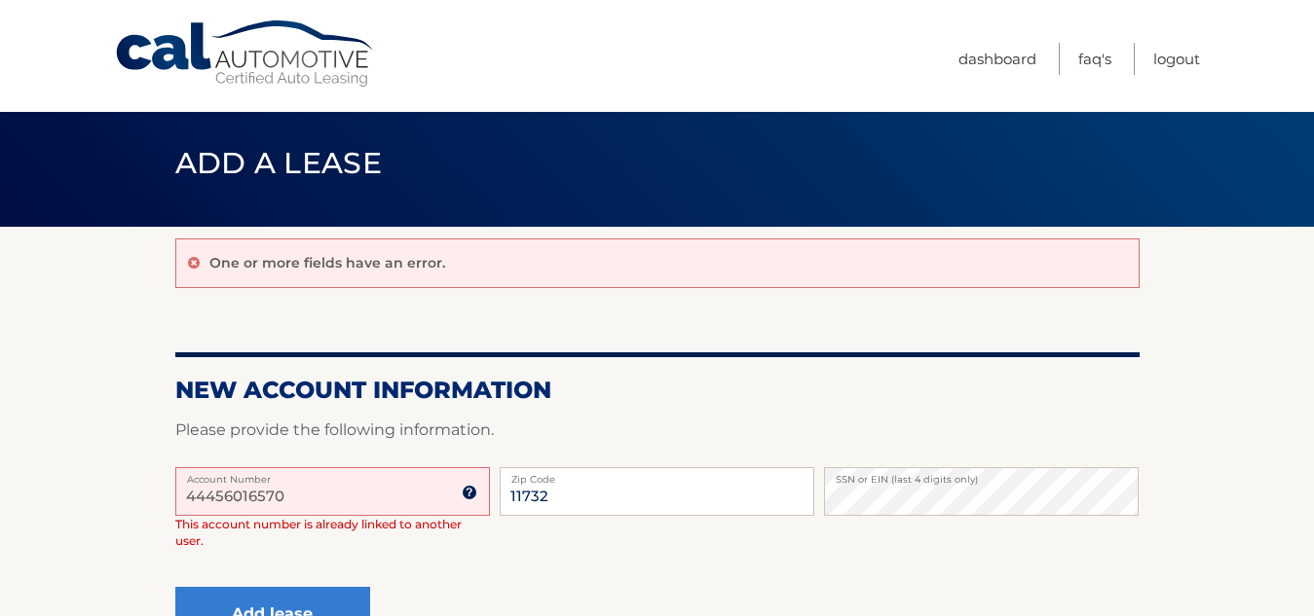
scroll to position [0, 0]
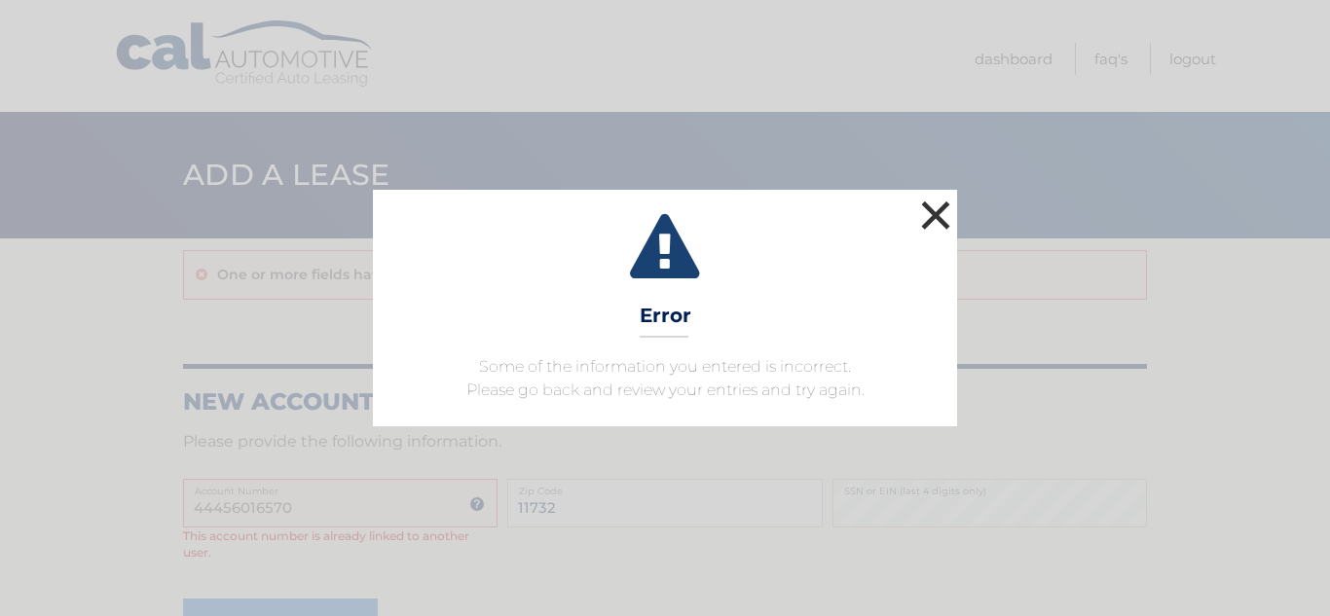
click at [938, 215] on button "×" at bounding box center [935, 215] width 39 height 39
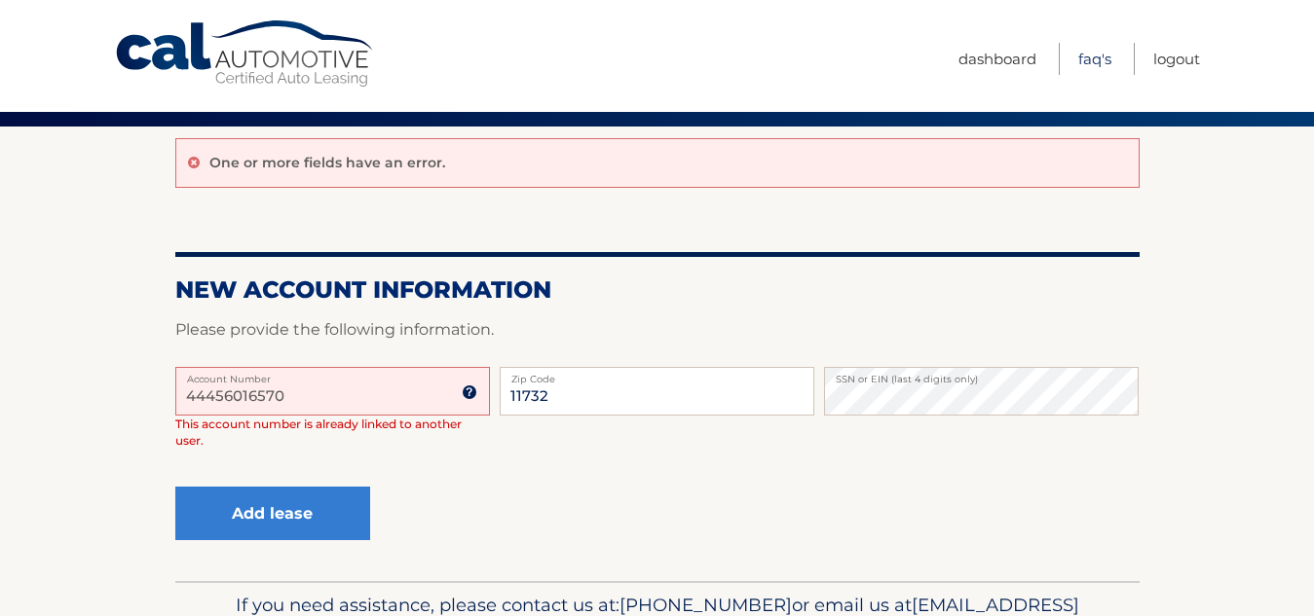
scroll to position [225, 0]
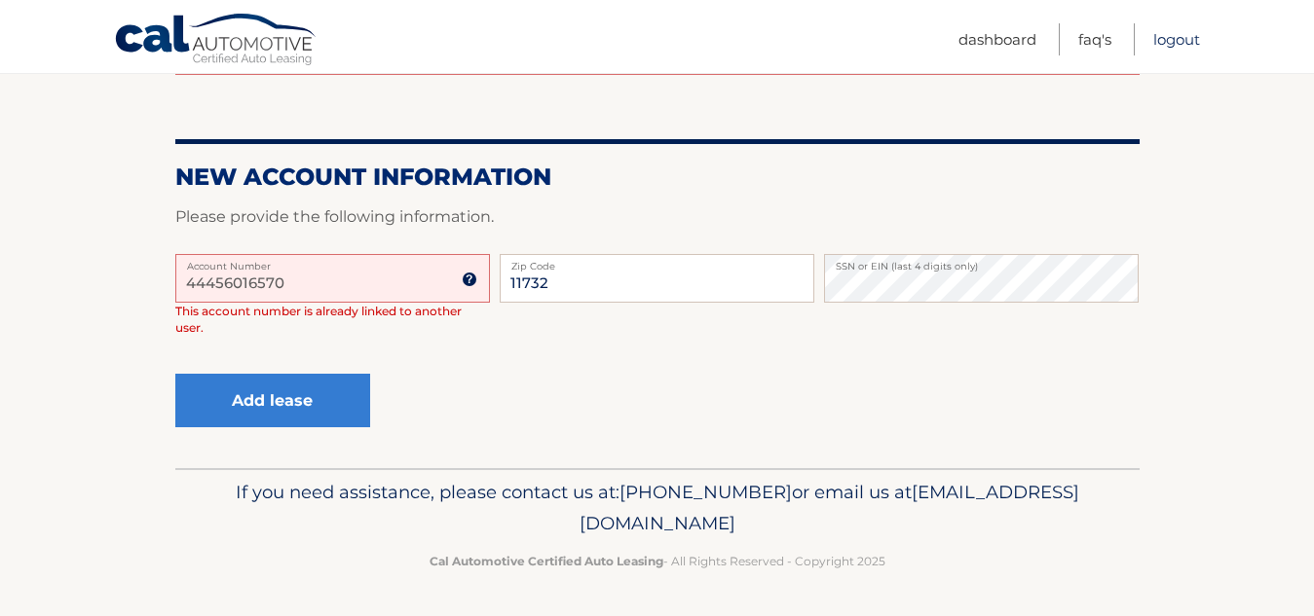
click at [1187, 36] on link "Logout" at bounding box center [1176, 39] width 47 height 32
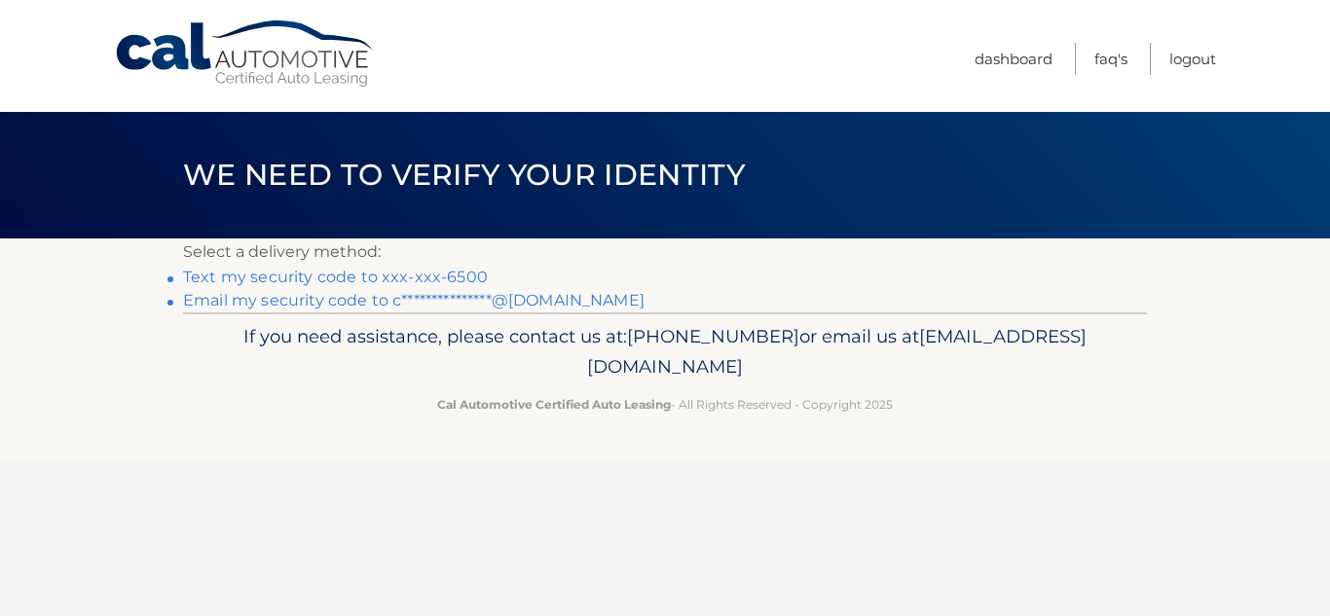
click at [472, 271] on link "Text my security code to xxx-xxx-6500" at bounding box center [335, 277] width 305 height 19
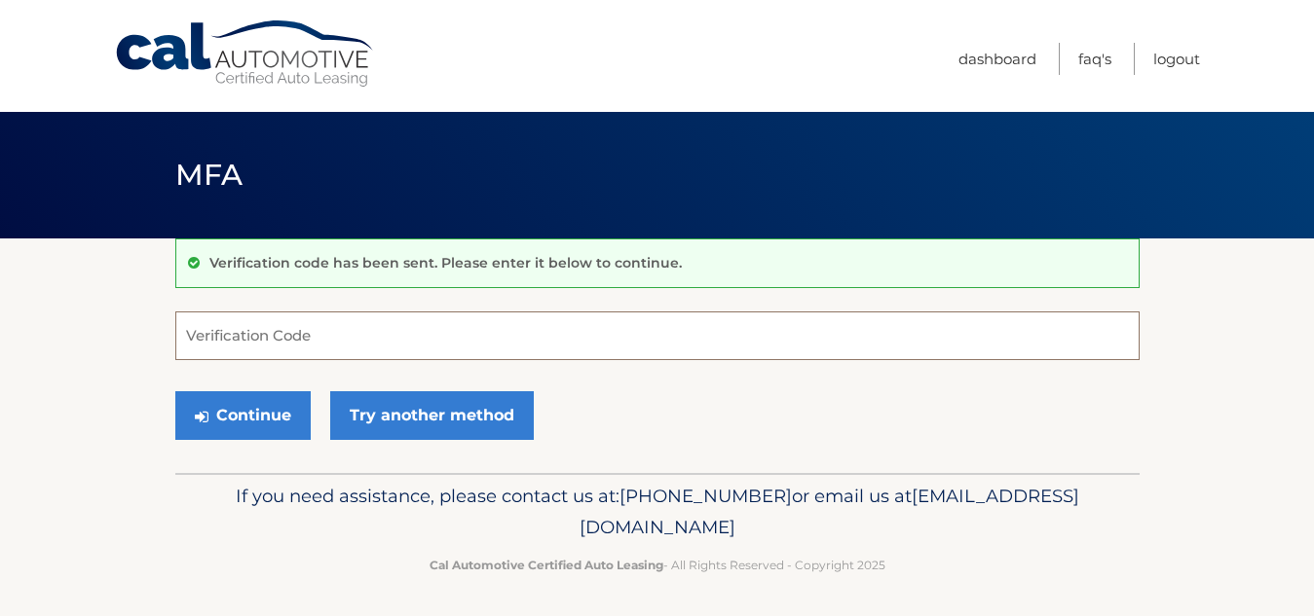
click at [427, 341] on input "Verification Code" at bounding box center [657, 336] width 964 height 49
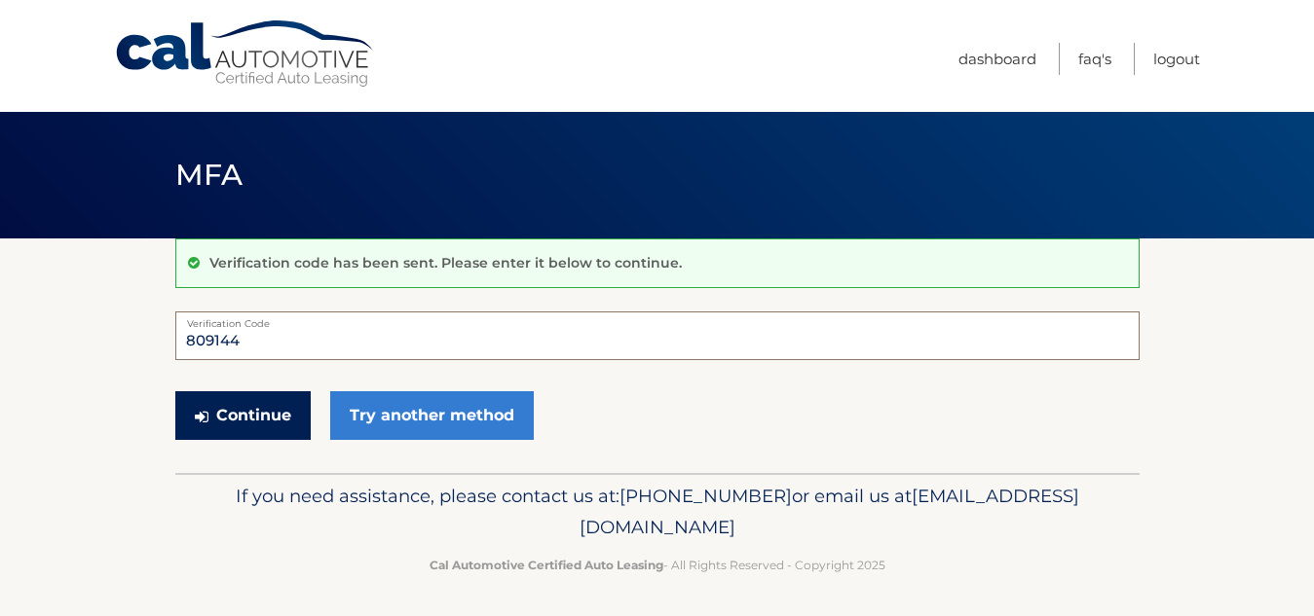
type input "809144"
click at [271, 407] on button "Continue" at bounding box center [242, 415] width 135 height 49
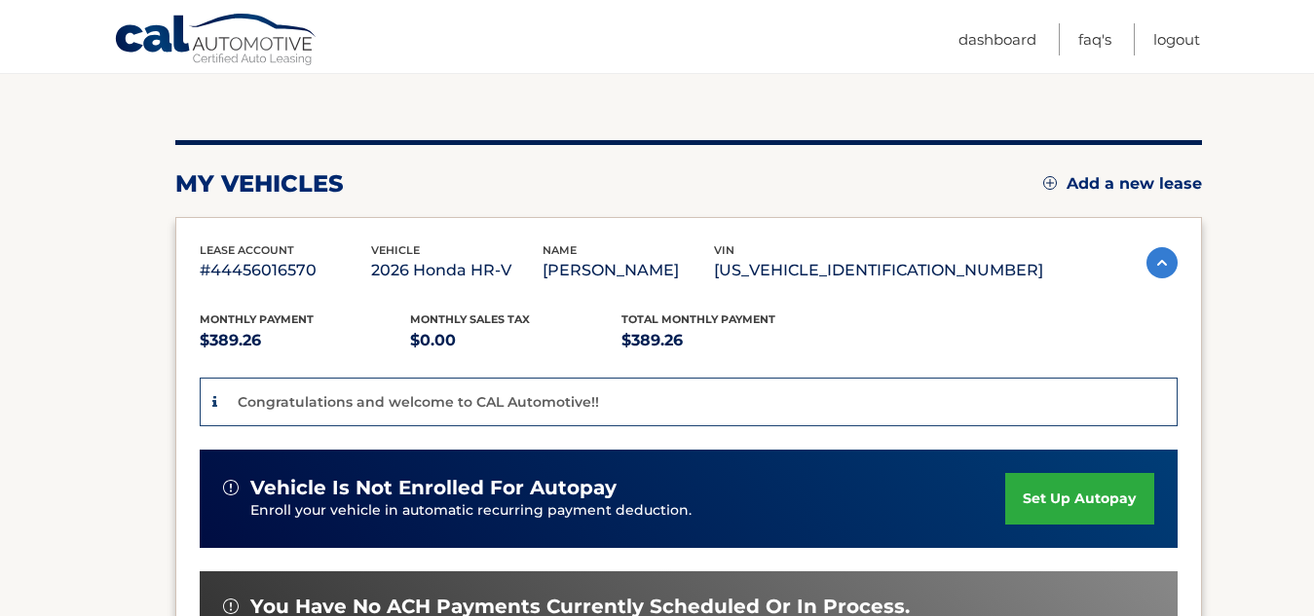
scroll to position [195, 0]
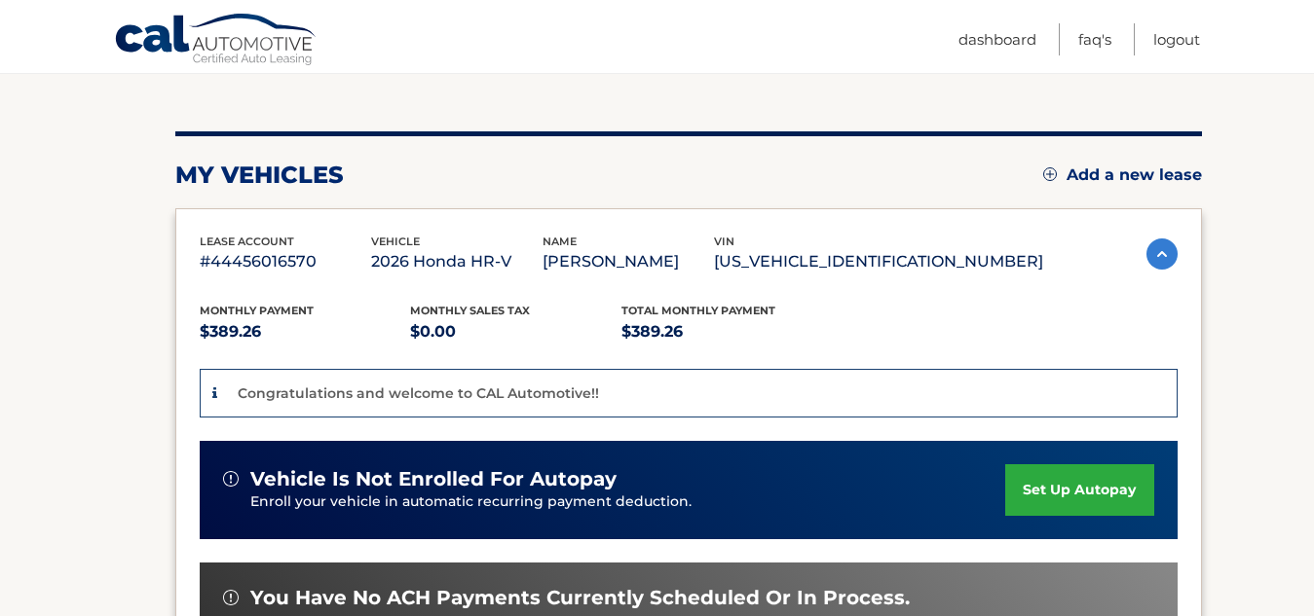
click at [1068, 492] on link "set up autopay" at bounding box center [1079, 490] width 148 height 52
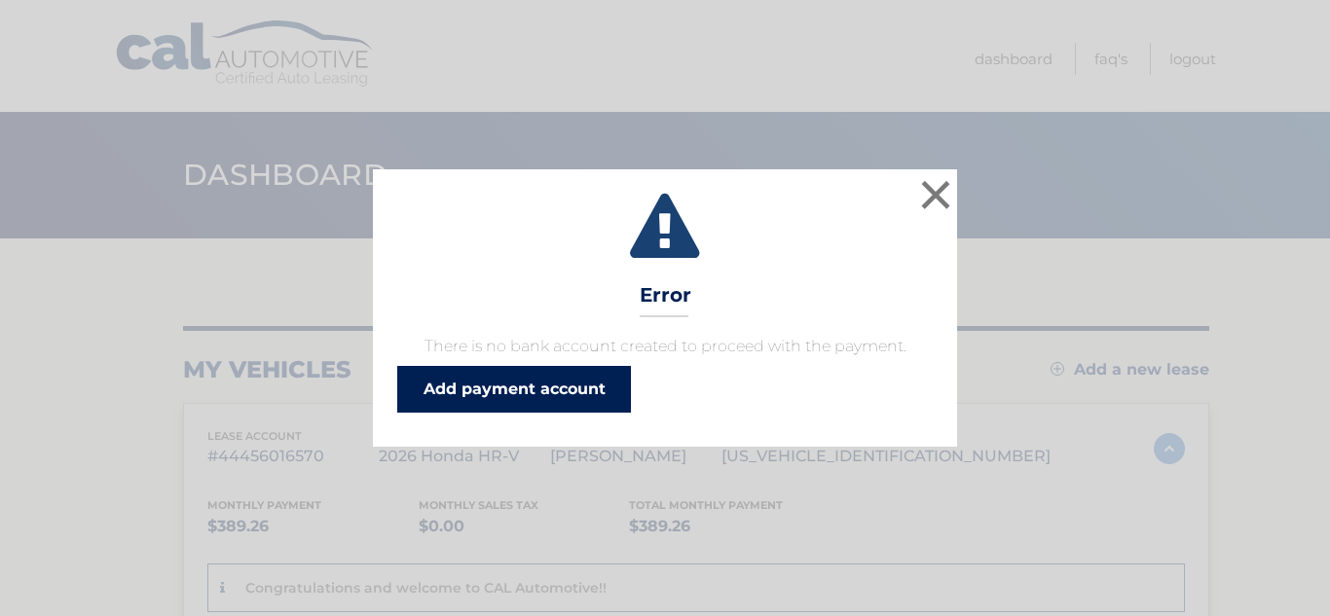
click at [571, 384] on link "Add payment account" at bounding box center [514, 389] width 234 height 47
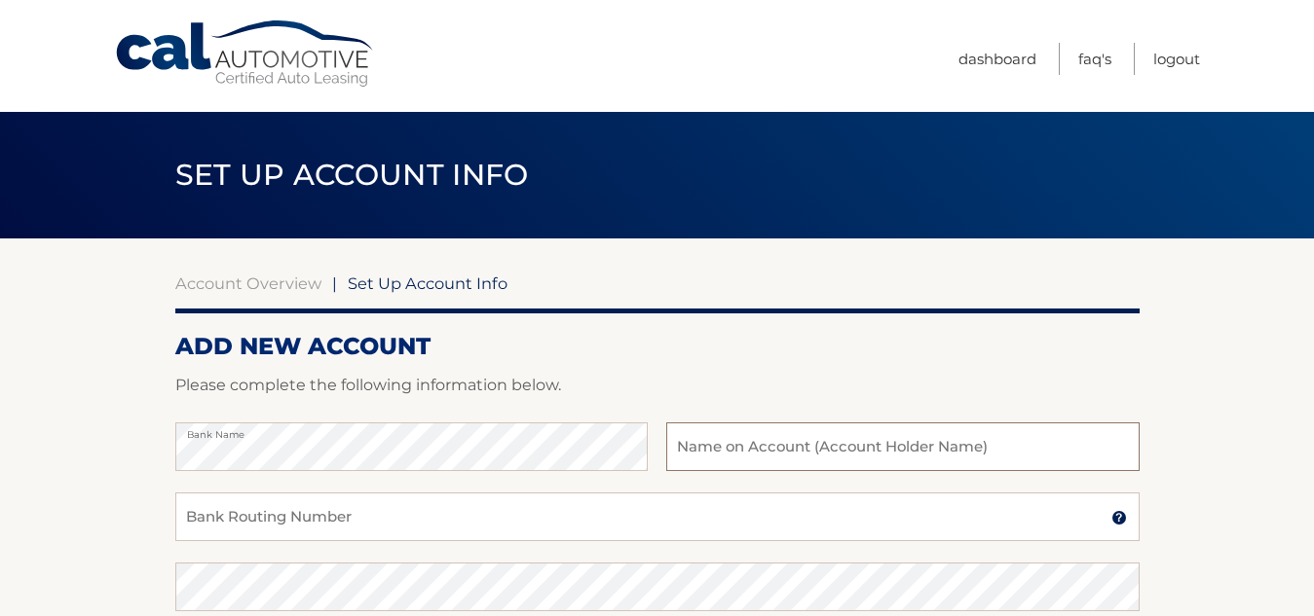
click at [797, 453] on input "text" at bounding box center [902, 447] width 472 height 49
type input "[PERSON_NAME]"
click at [303, 521] on input "Bank Routing Number" at bounding box center [657, 517] width 964 height 49
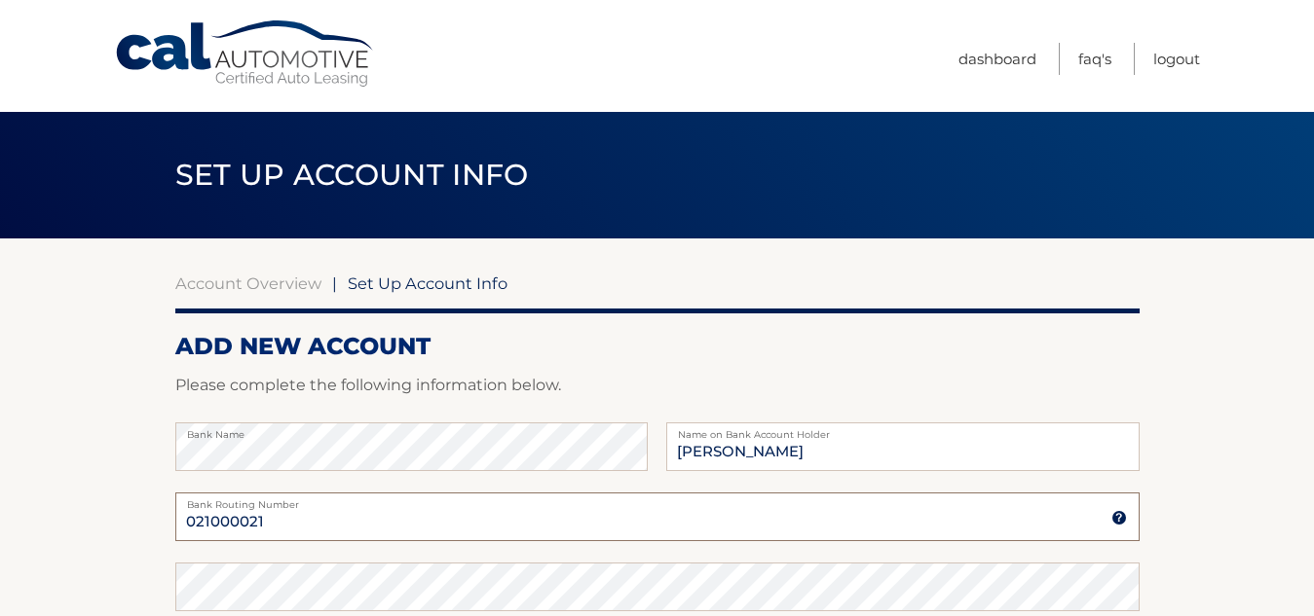
scroll to position [97, 0]
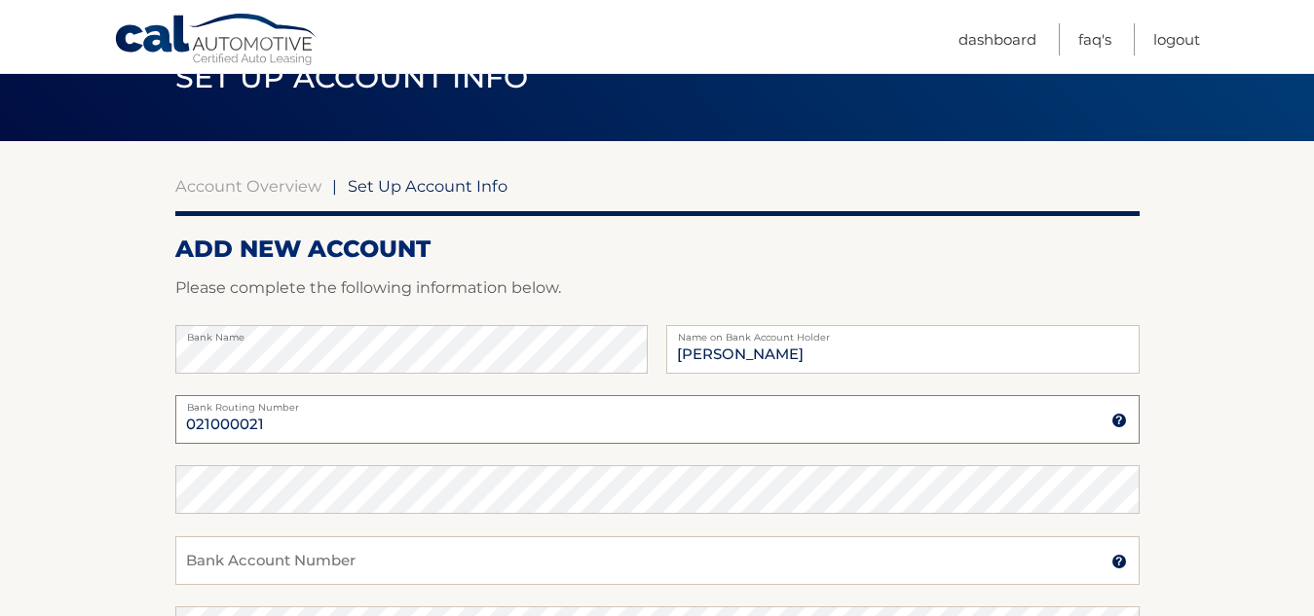
type input "021000021"
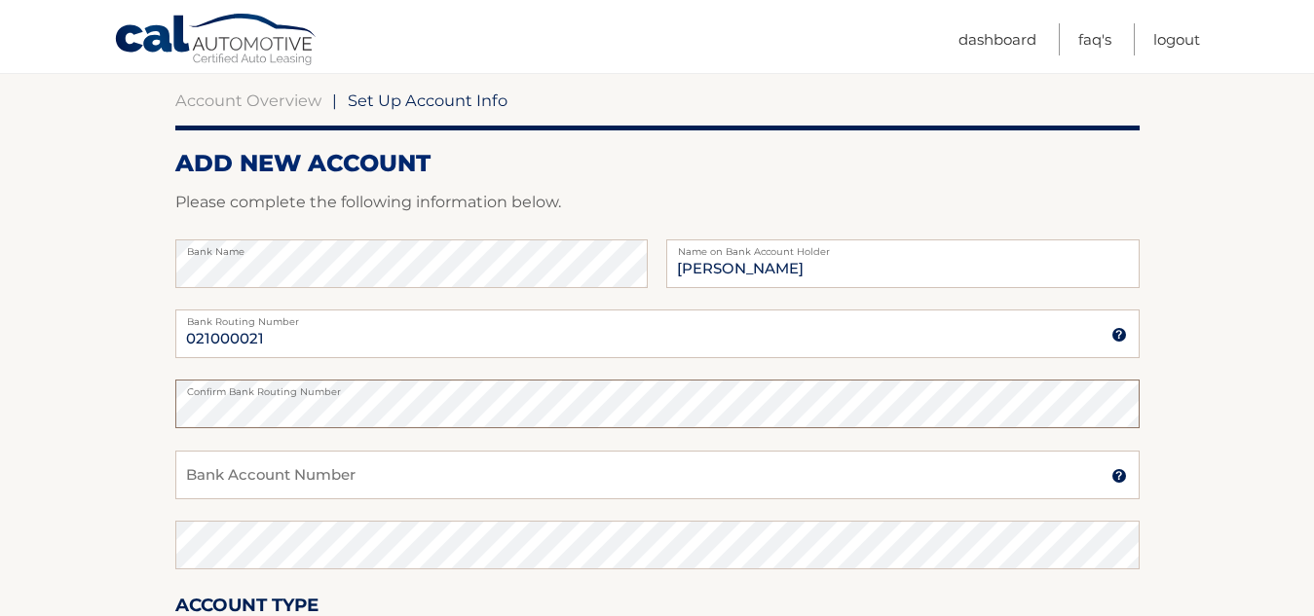
scroll to position [195, 0]
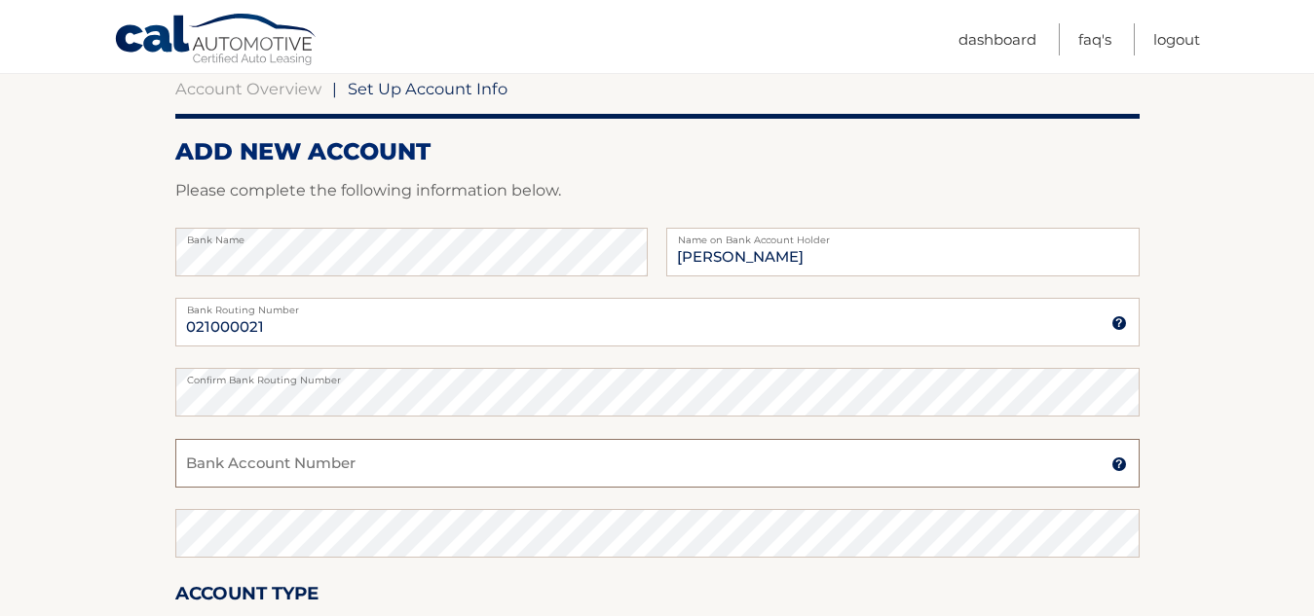
click at [345, 477] on input "Bank Account Number" at bounding box center [657, 463] width 964 height 49
type input "631805905"
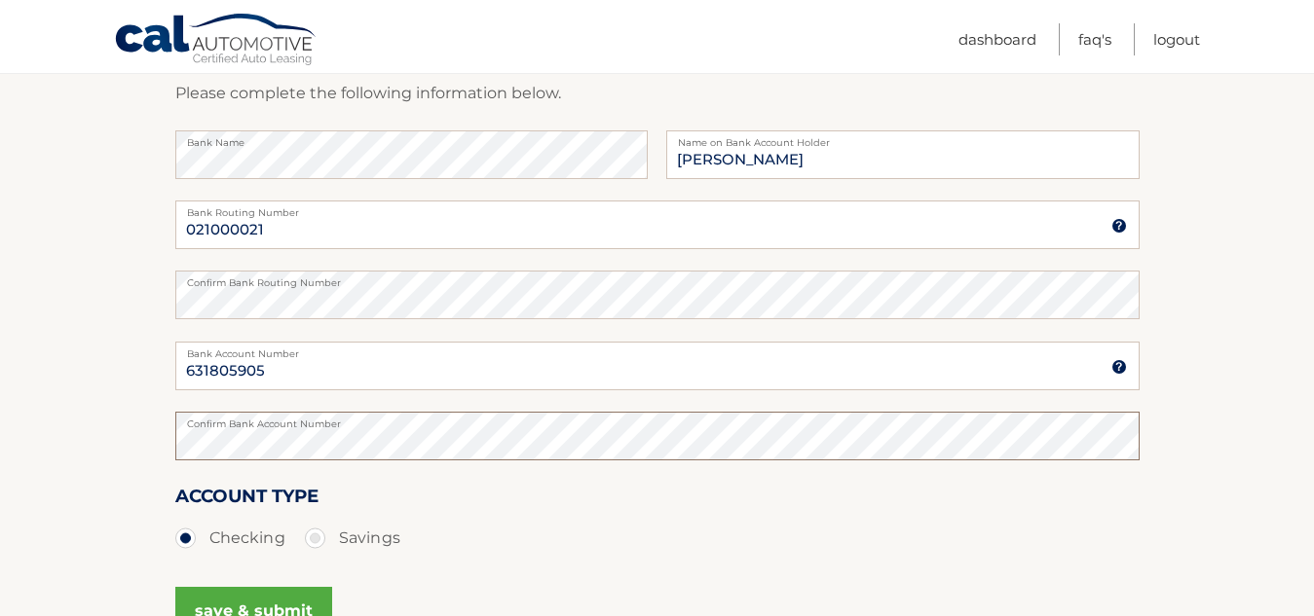
scroll to position [390, 0]
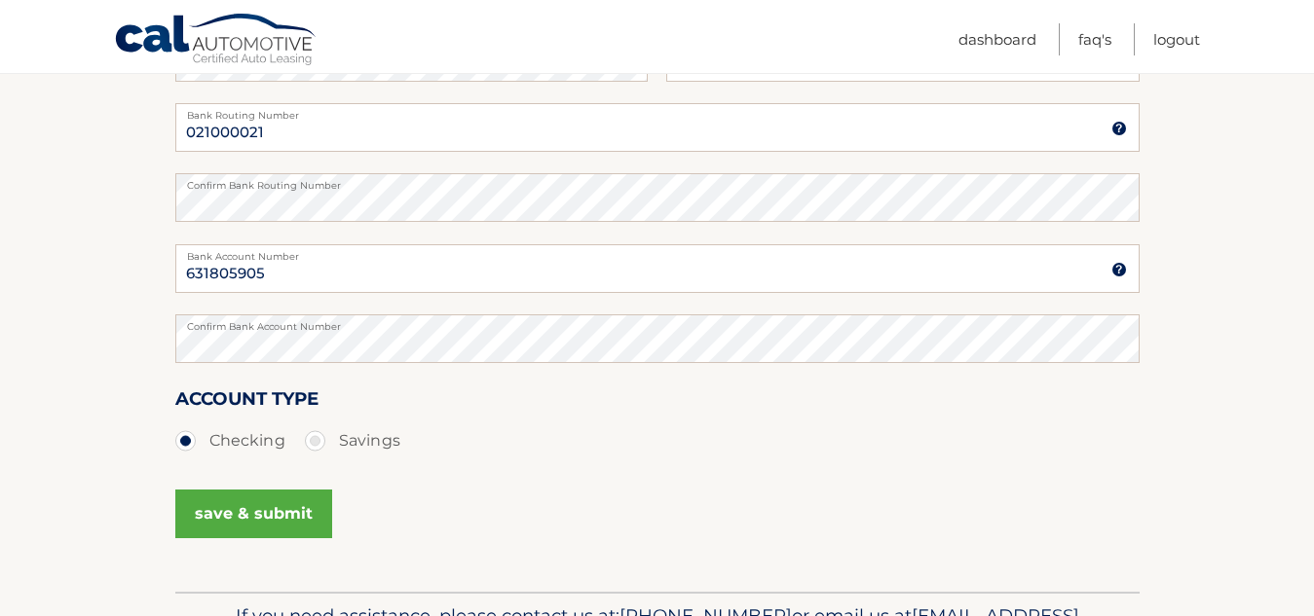
click at [259, 520] on button "save & submit" at bounding box center [253, 514] width 157 height 49
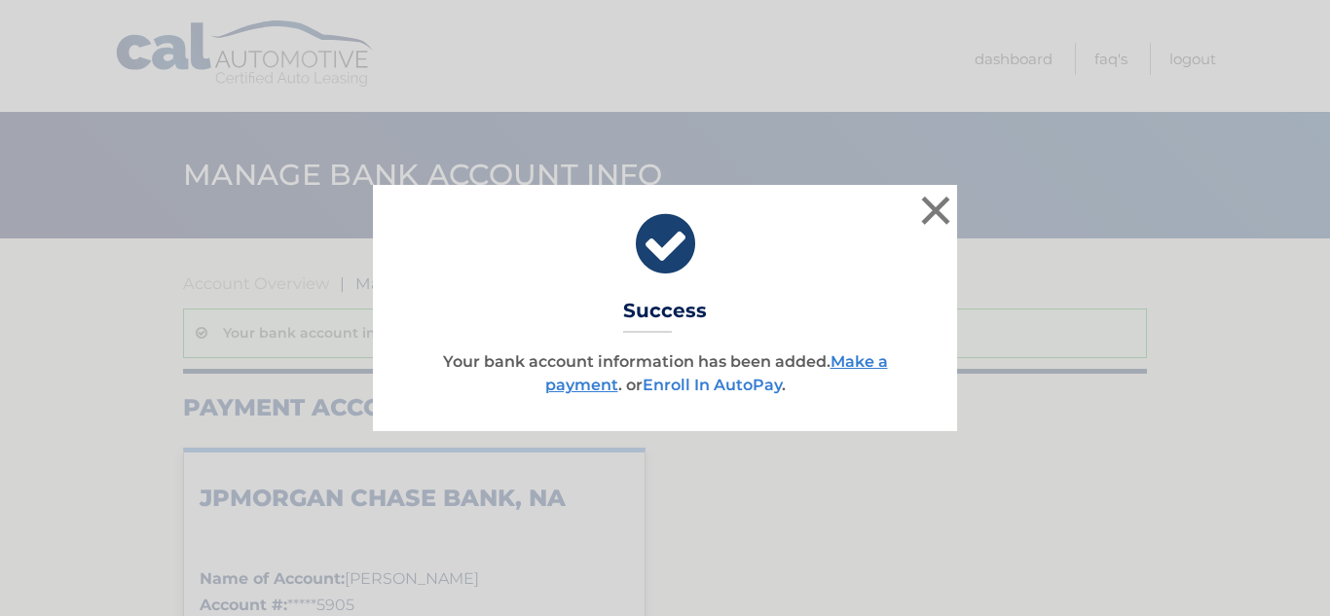
click at [738, 385] on link "Enroll In AutoPay" at bounding box center [712, 385] width 139 height 19
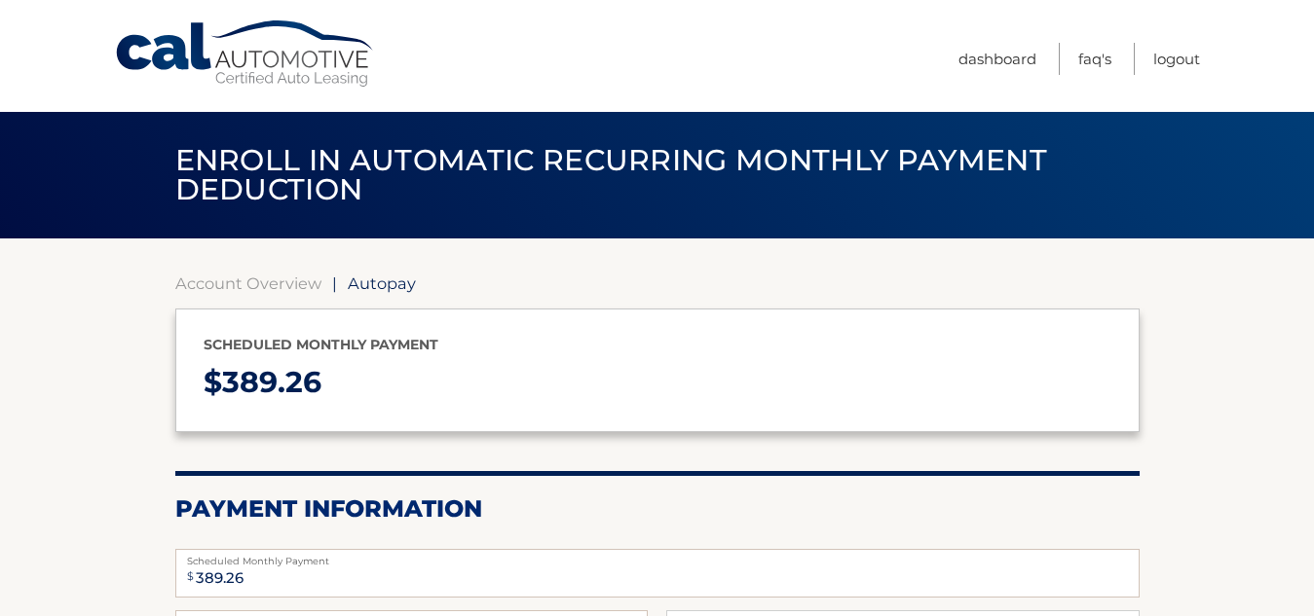
select select "ZWRiNWU4OTktM2JlMS00OGI0LTlmYjItM2IwMGNjZTgyNzQz"
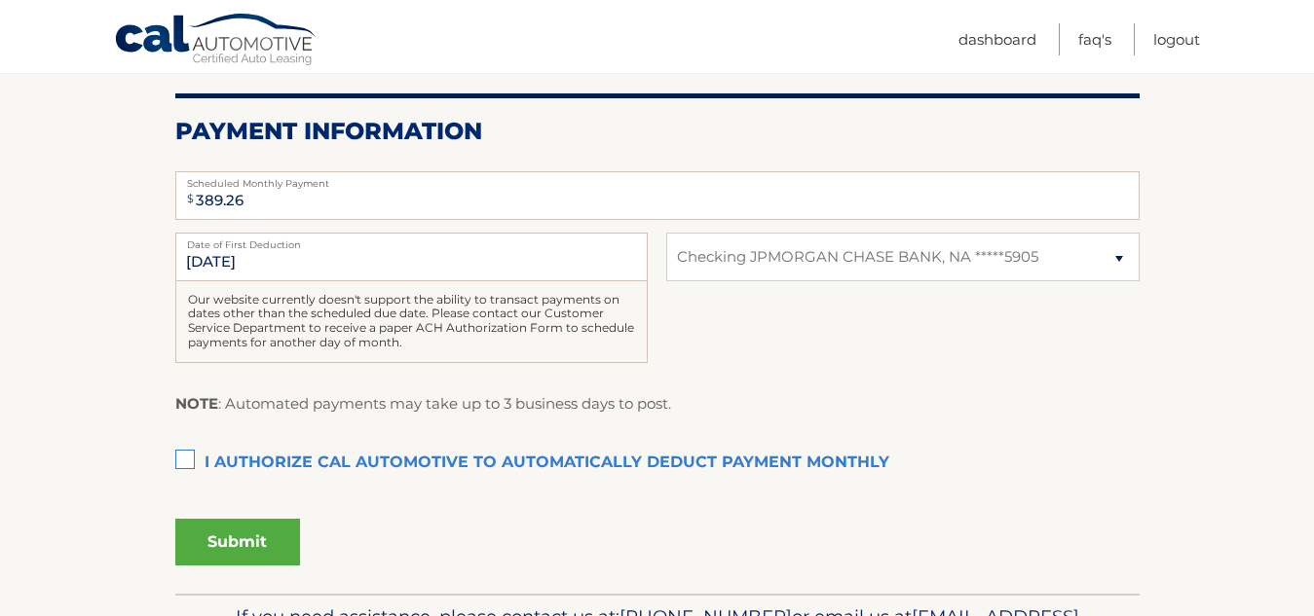
scroll to position [390, 0]
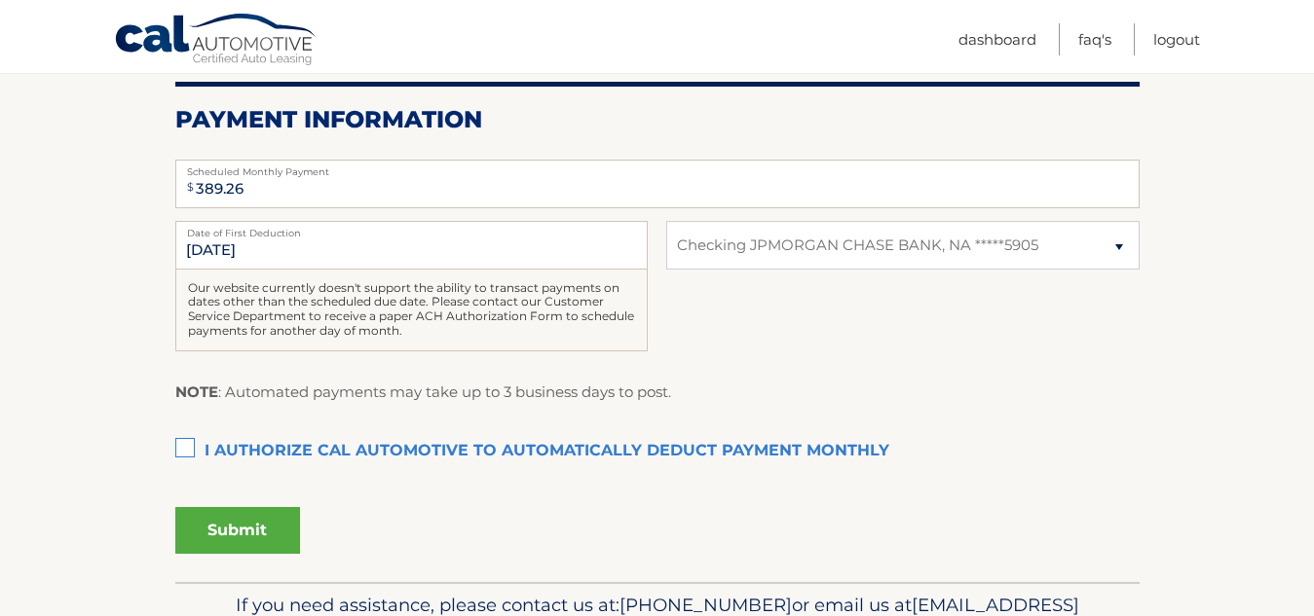
click at [185, 443] on label "I authorize cal automotive to automatically deduct payment monthly This checkbo…" at bounding box center [657, 451] width 964 height 39
click at [0, 0] on input "I authorize cal automotive to automatically deduct payment monthly This checkbo…" at bounding box center [0, 0] width 0 height 0
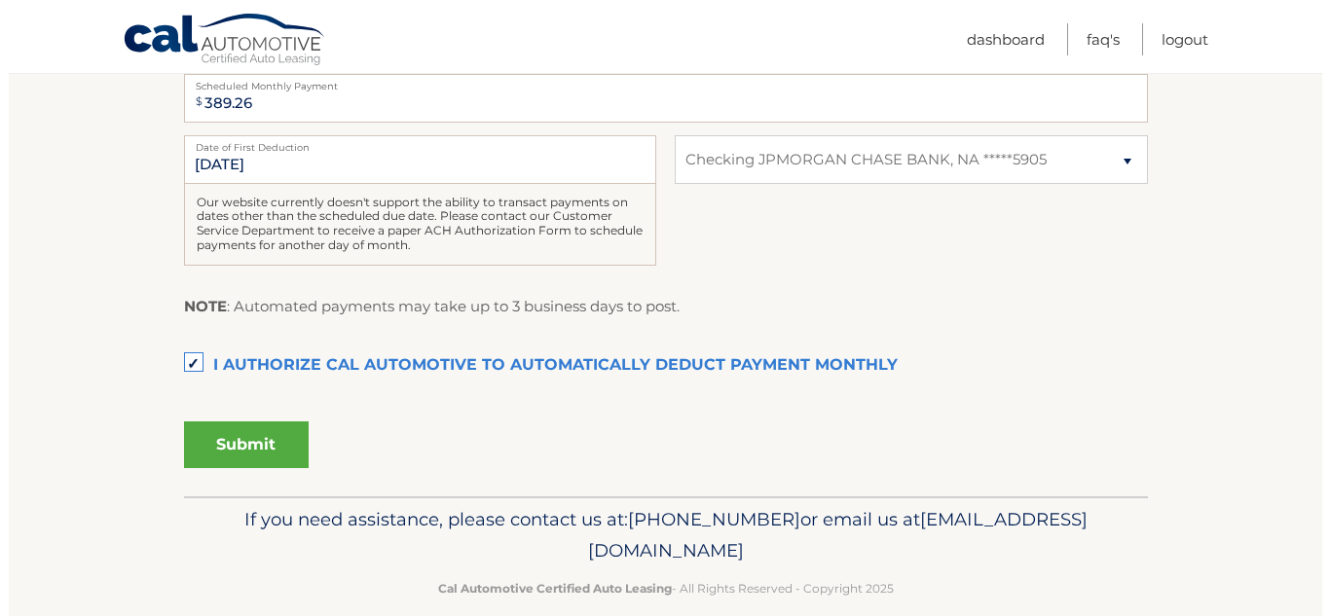
scroll to position [487, 0]
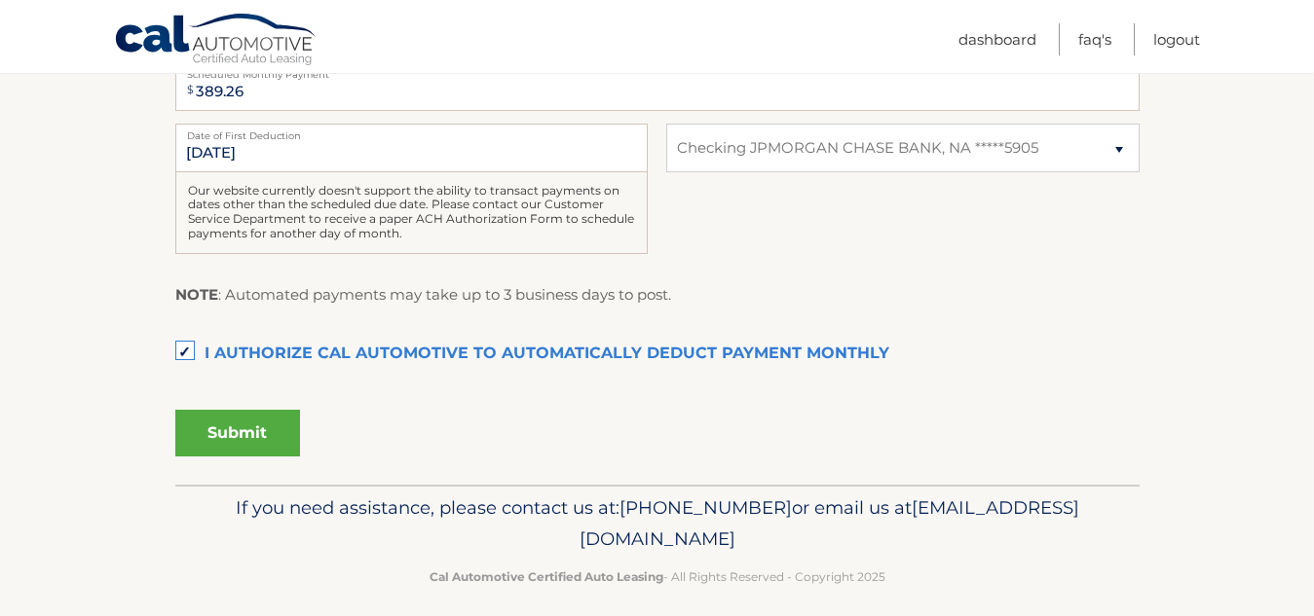
click at [256, 453] on div "Submit" at bounding box center [657, 440] width 964 height 76
click at [259, 441] on button "Submit" at bounding box center [237, 433] width 125 height 47
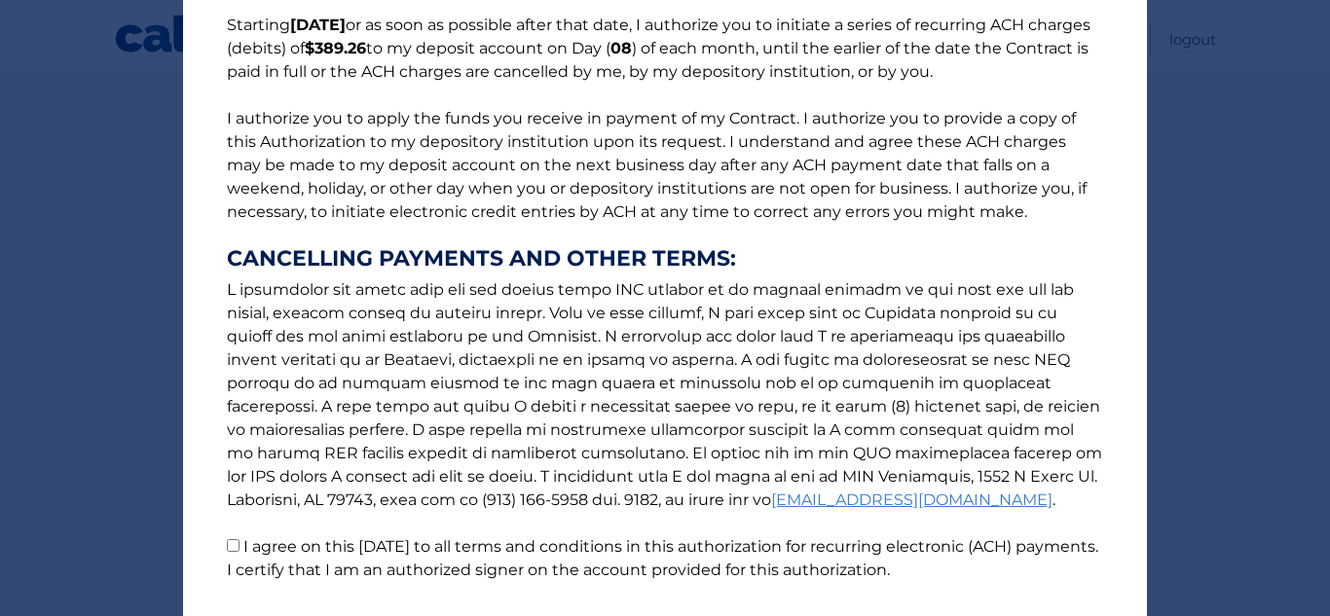
scroll to position [292, 0]
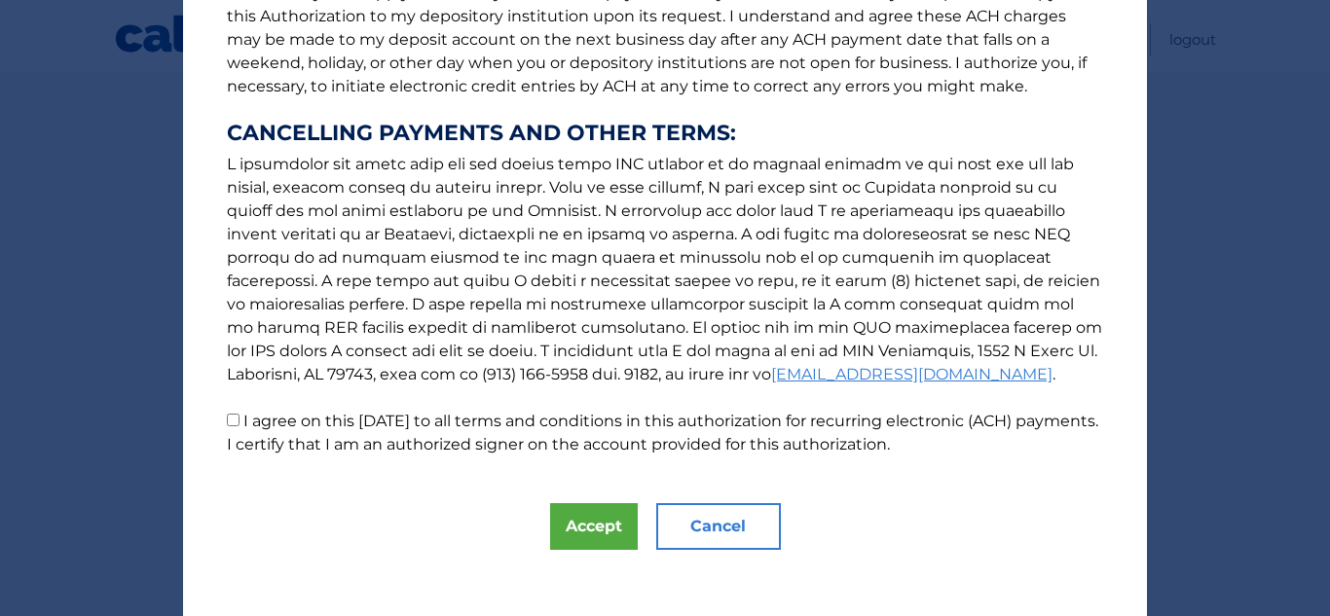
click at [227, 420] on input "I agree on this 09/26/2025 to all terms and conditions in this authorization fo…" at bounding box center [233, 420] width 13 height 13
checkbox input "true"
click at [593, 527] on button "Accept" at bounding box center [594, 526] width 88 height 47
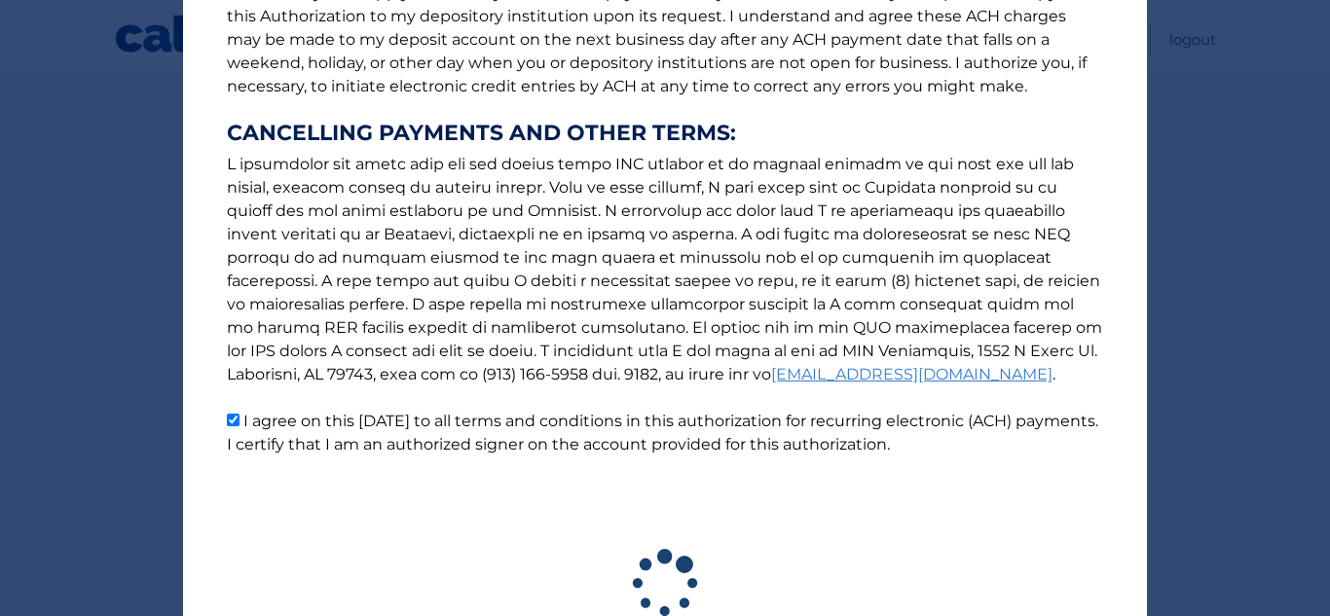
scroll to position [448, 0]
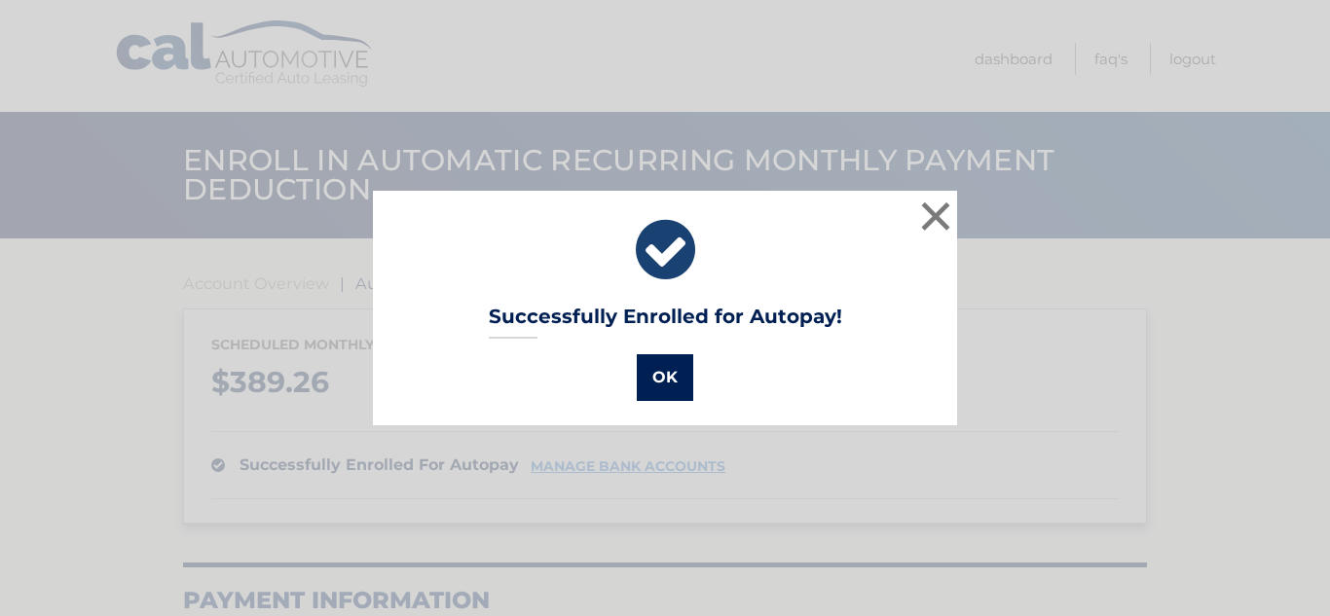
click at [660, 376] on button "OK" at bounding box center [665, 377] width 56 height 47
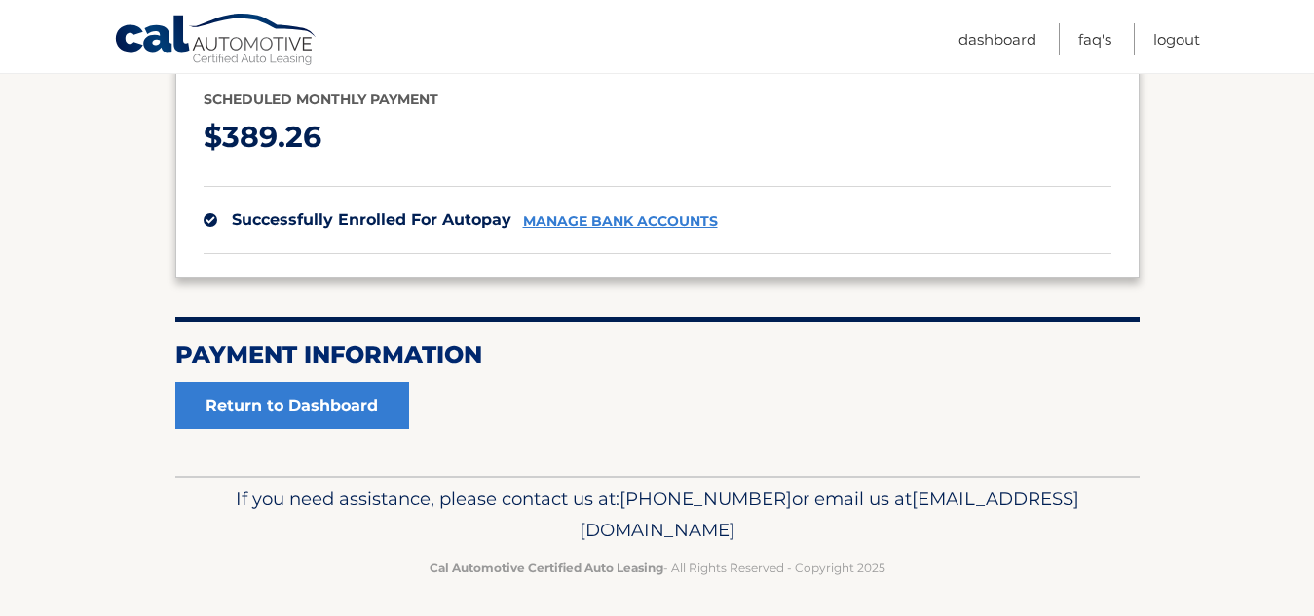
scroll to position [252, 0]
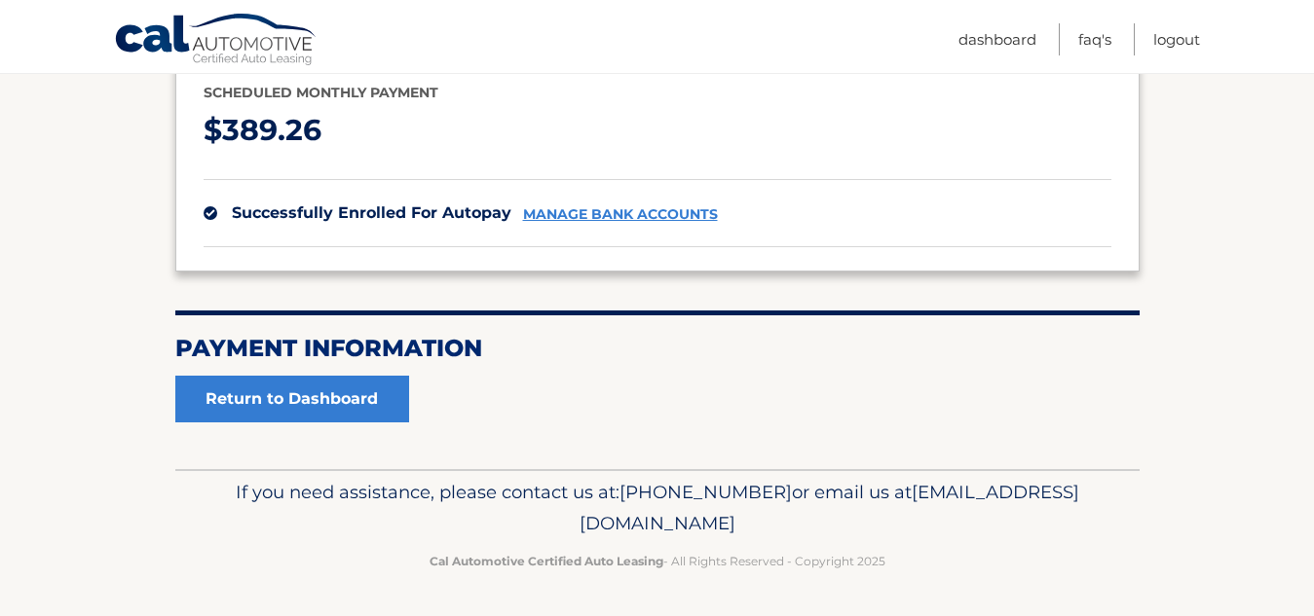
drag, startPoint x: 438, startPoint y: 1, endPoint x: 1171, endPoint y: 448, distance: 858.7
click at [1171, 448] on section "Account Overview | Autopay Scheduled monthly payment $ 389.26 successfully enro…" at bounding box center [657, 227] width 1314 height 483
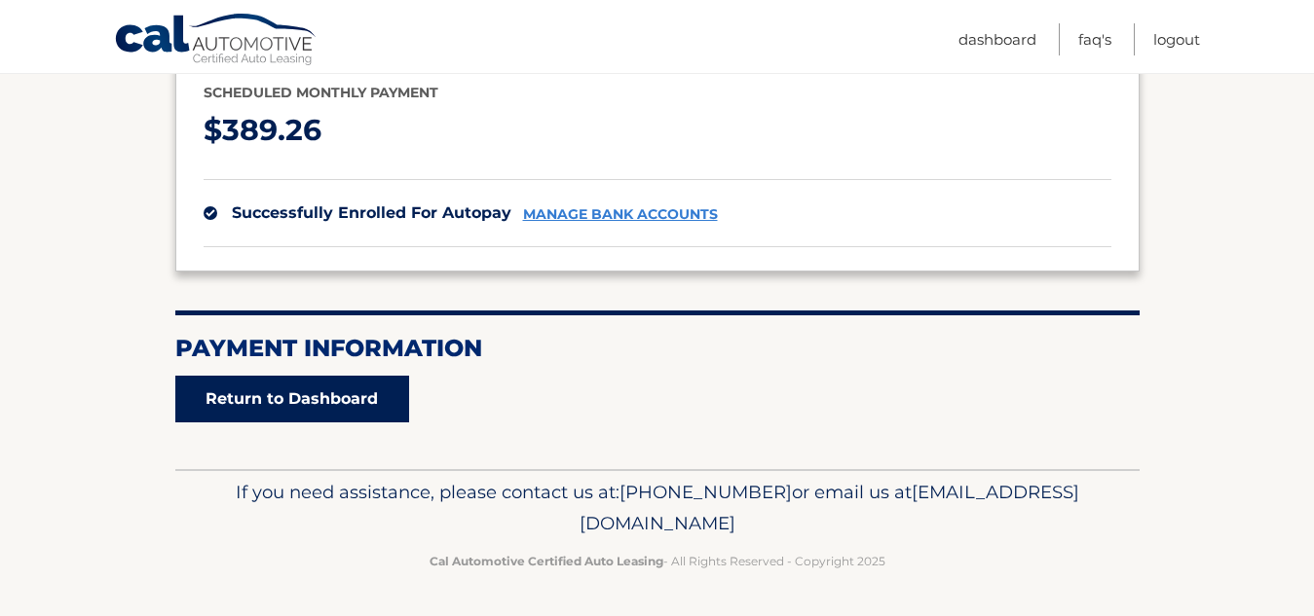
click at [277, 389] on link "Return to Dashboard" at bounding box center [292, 399] width 234 height 47
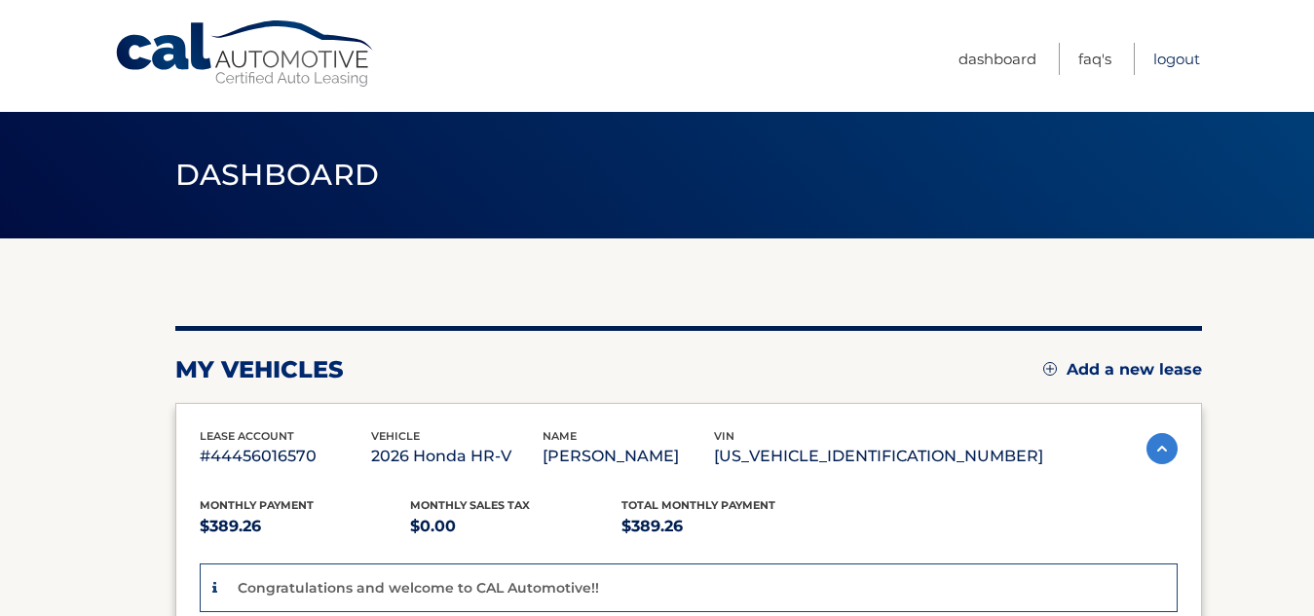
click at [1189, 59] on link "Logout" at bounding box center [1176, 59] width 47 height 32
